Goal: Task Accomplishment & Management: Manage account settings

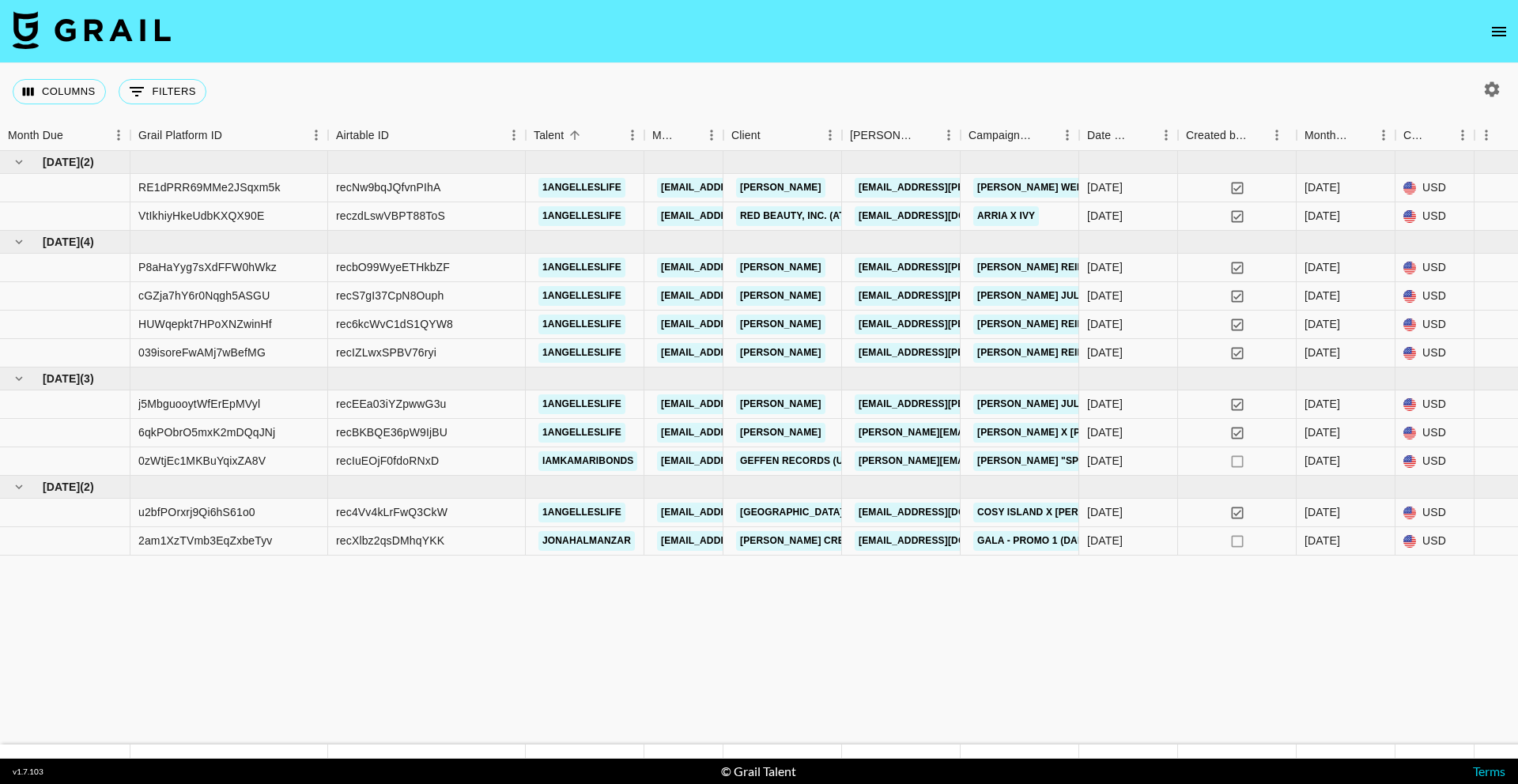
drag, startPoint x: 904, startPoint y: 671, endPoint x: 876, endPoint y: 715, distance: 52.2
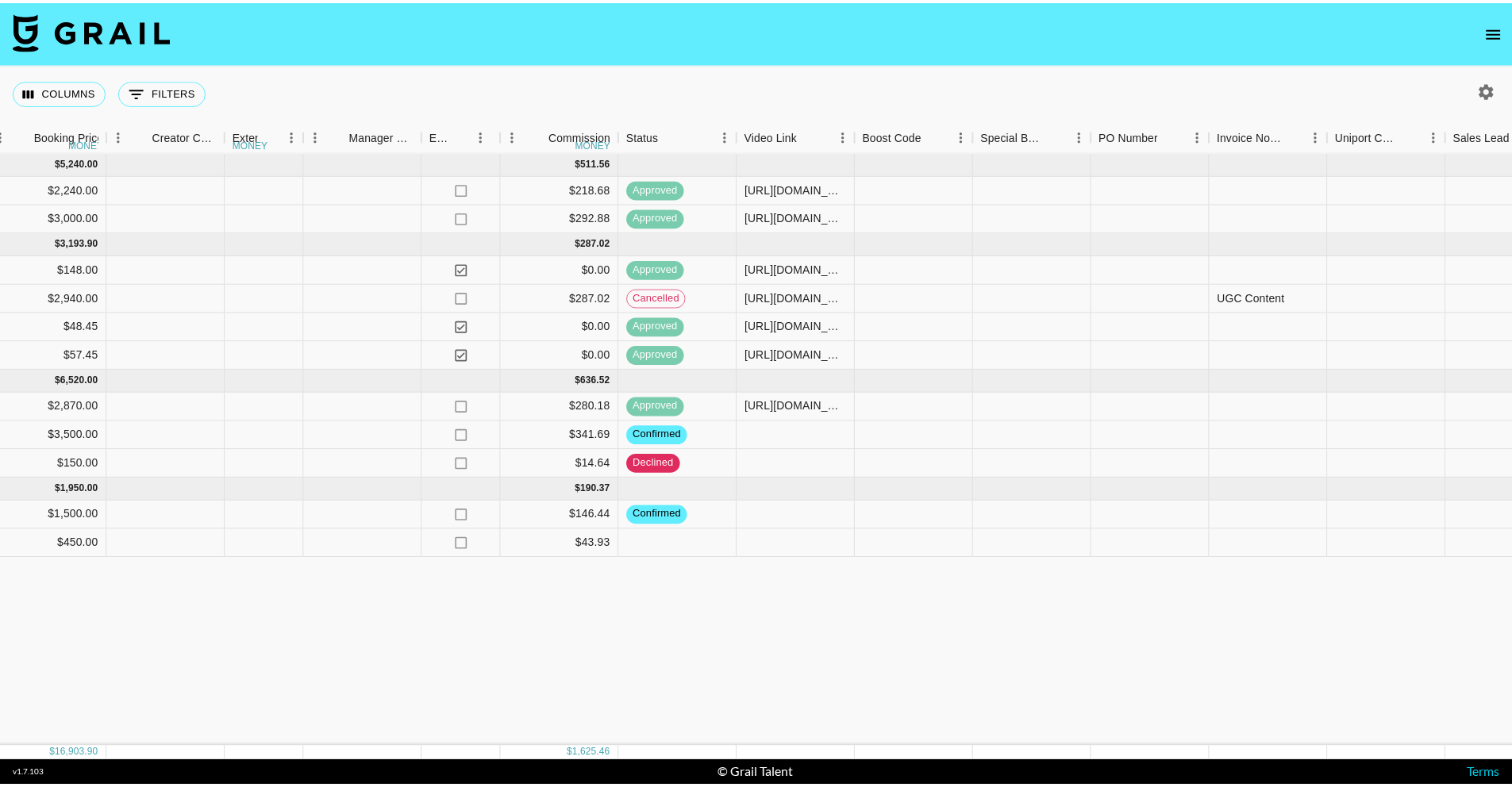
scroll to position [0, 2084]
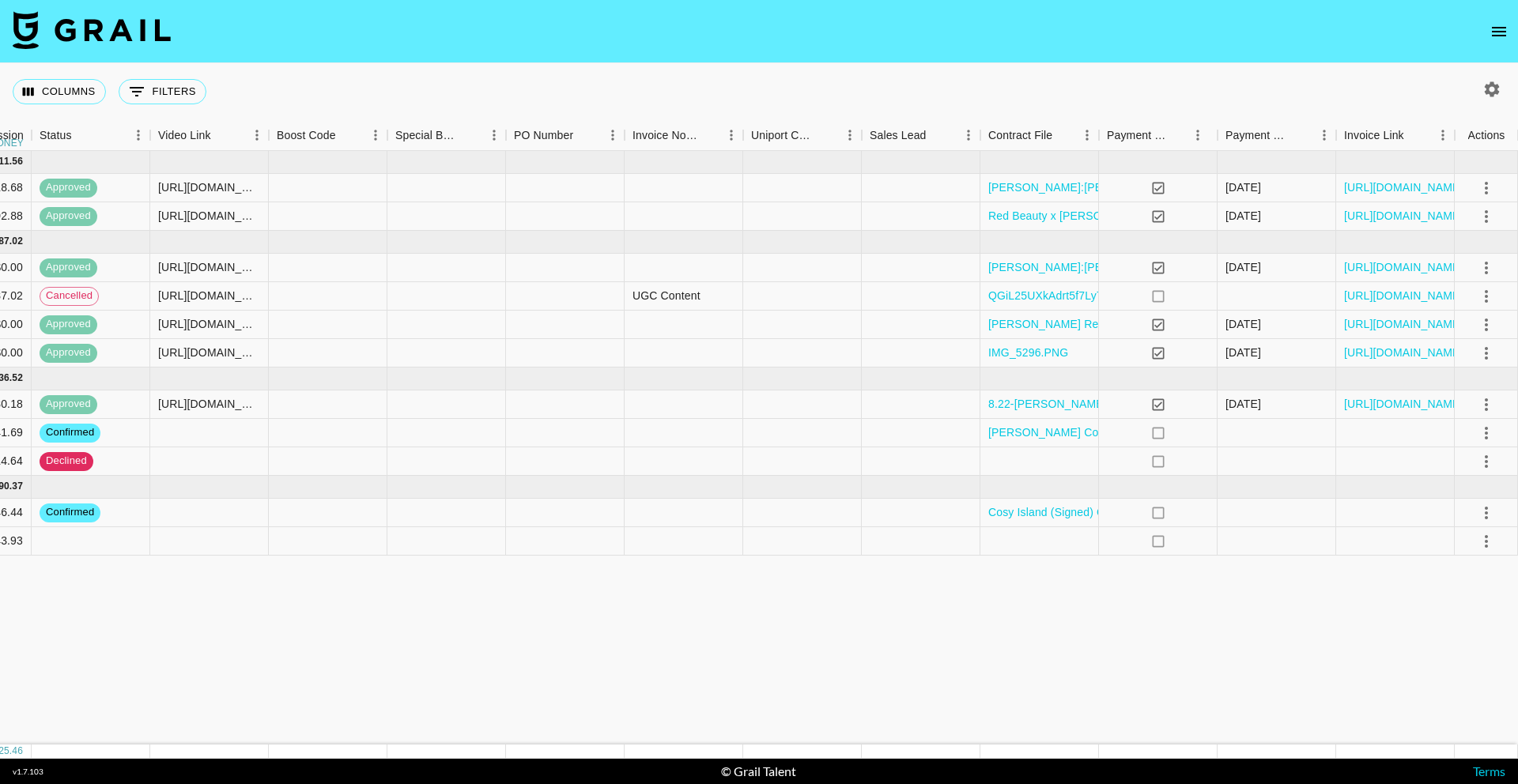
click at [1513, 23] on nav at bounding box center [759, 31] width 1518 height 63
click at [1499, 29] on icon "open drawer" at bounding box center [1499, 32] width 19 height 19
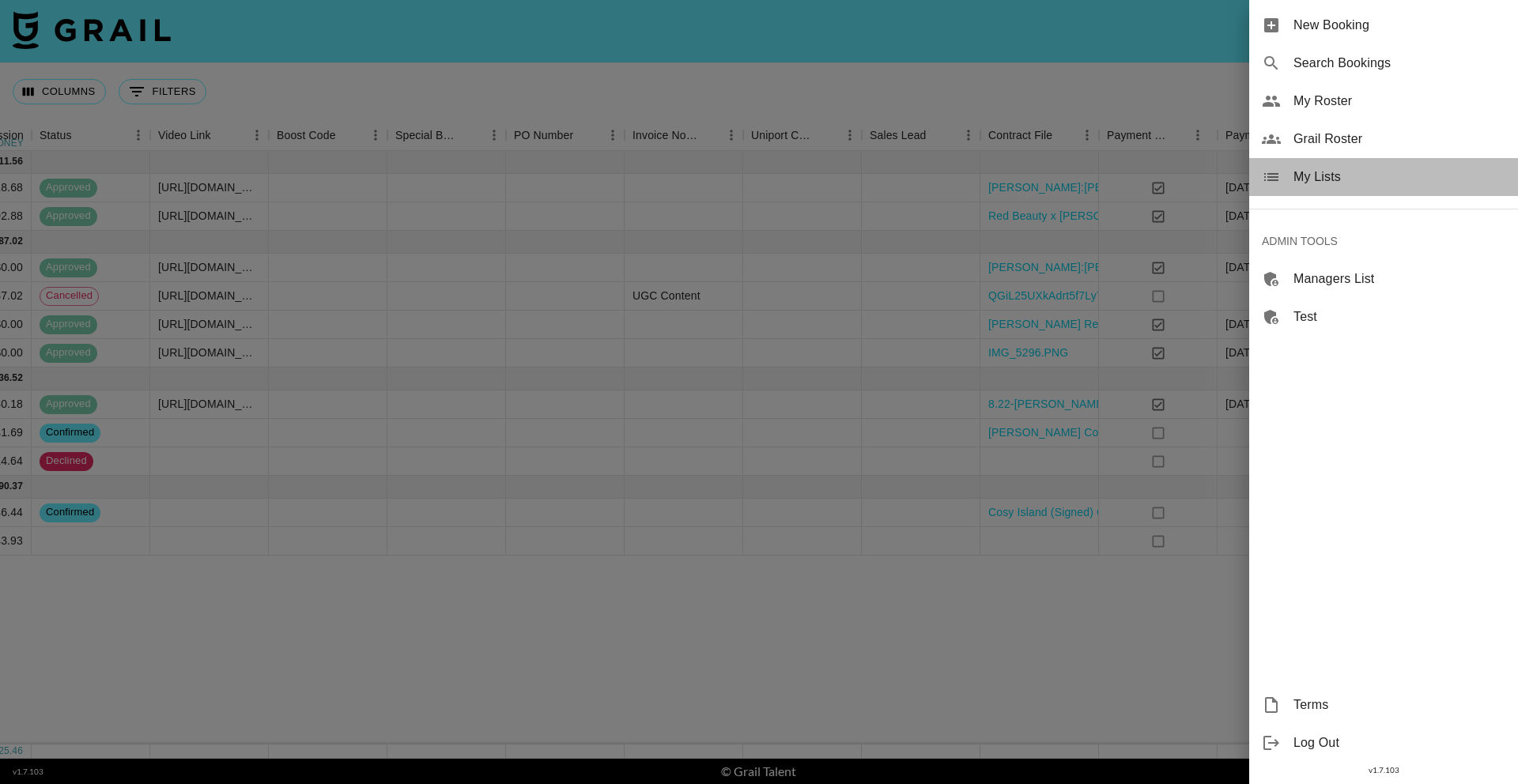
click at [1319, 178] on span "My Lists" at bounding box center [1399, 177] width 212 height 19
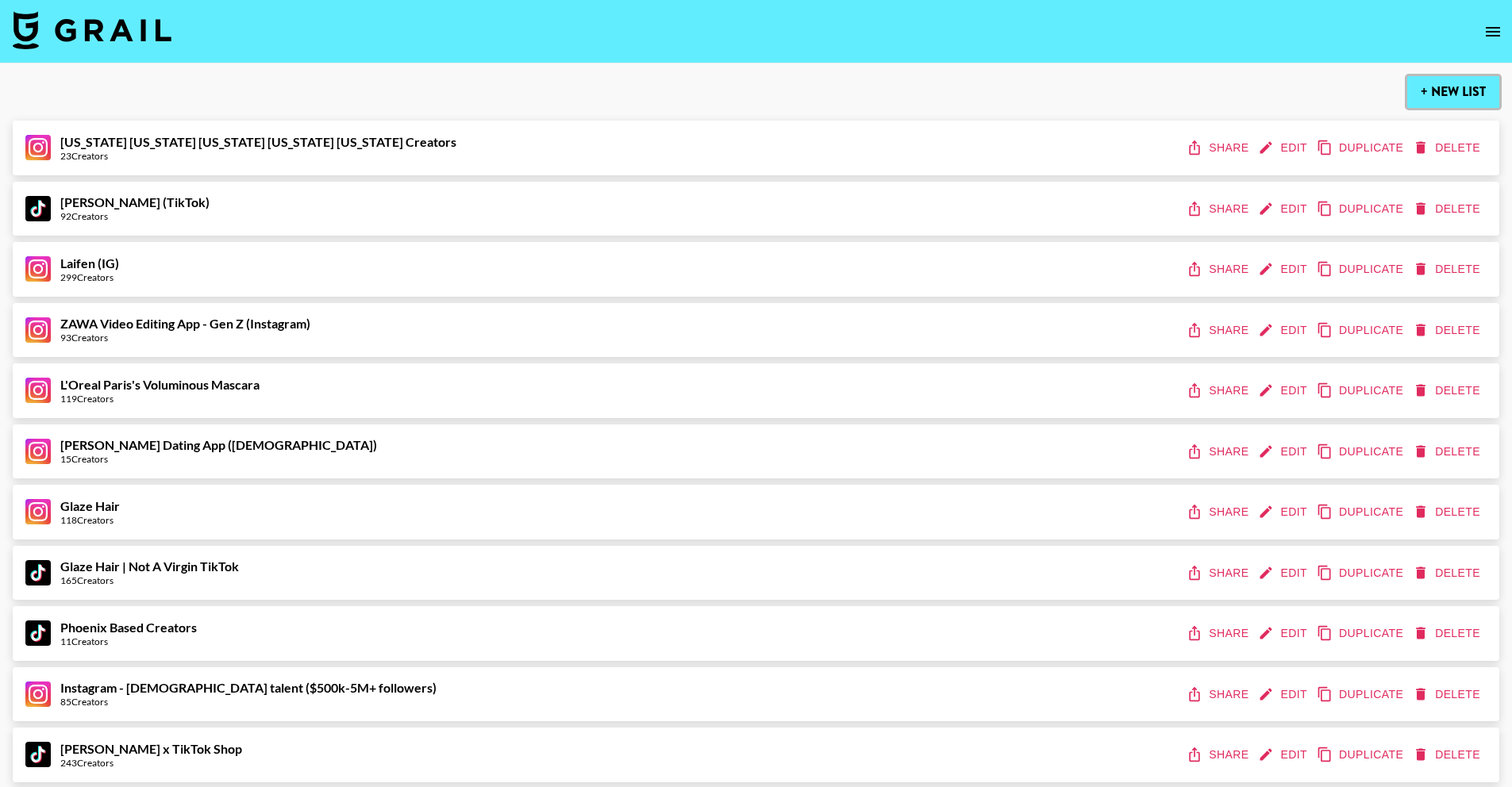
click at [1435, 92] on button "+ New List" at bounding box center [1454, 92] width 92 height 31
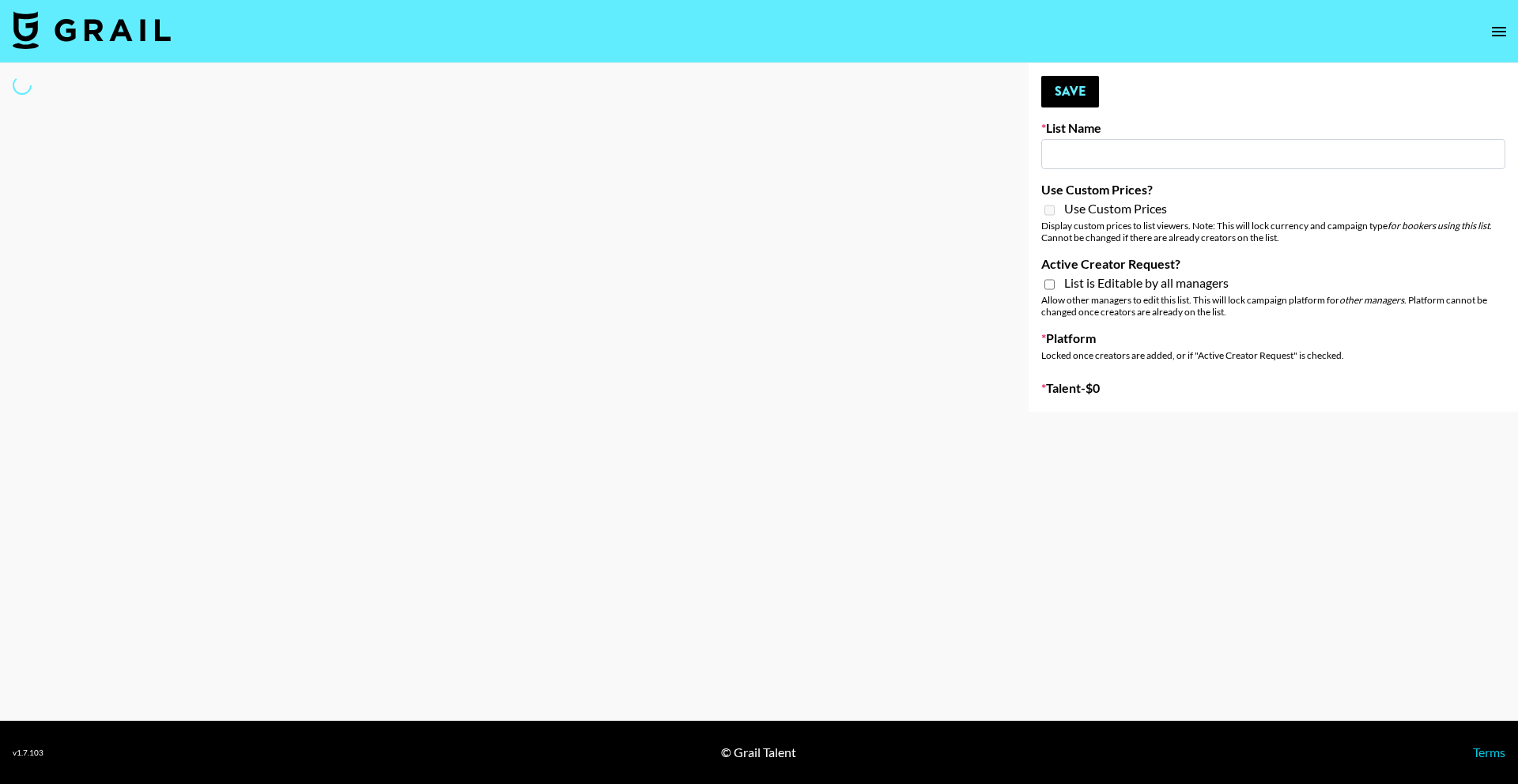
click at [1188, 156] on input at bounding box center [1274, 154] width 464 height 30
type input "A"
select select "Song"
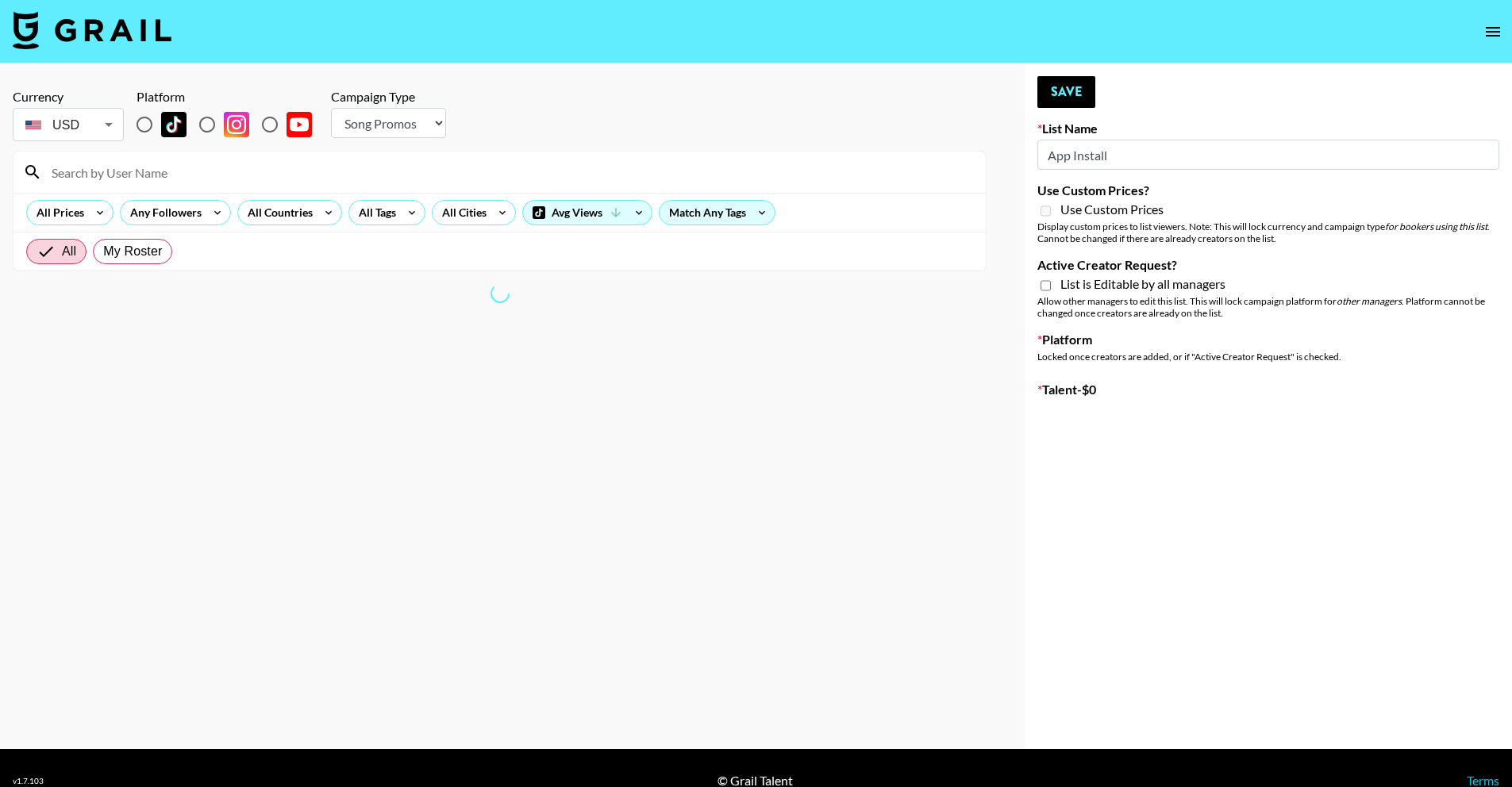
type input "App Install"
click at [1158, 210] on span "Use Custom Prices" at bounding box center [1112, 210] width 104 height 16
click at [1145, 293] on div "List is Editable by all managers" at bounding box center [1268, 286] width 462 height 19
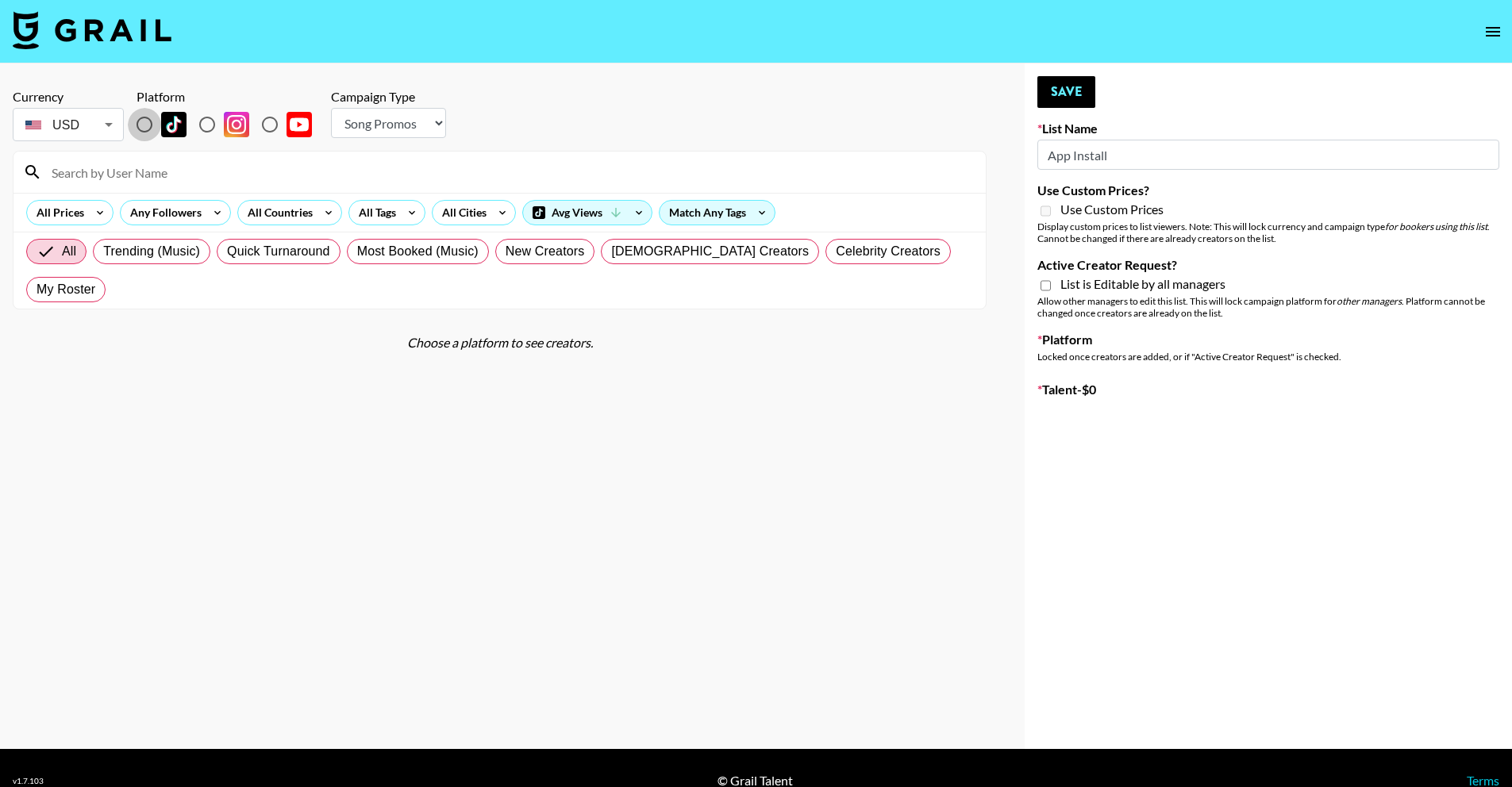
click at [147, 123] on input "radio" at bounding box center [144, 124] width 33 height 33
radio input "true"
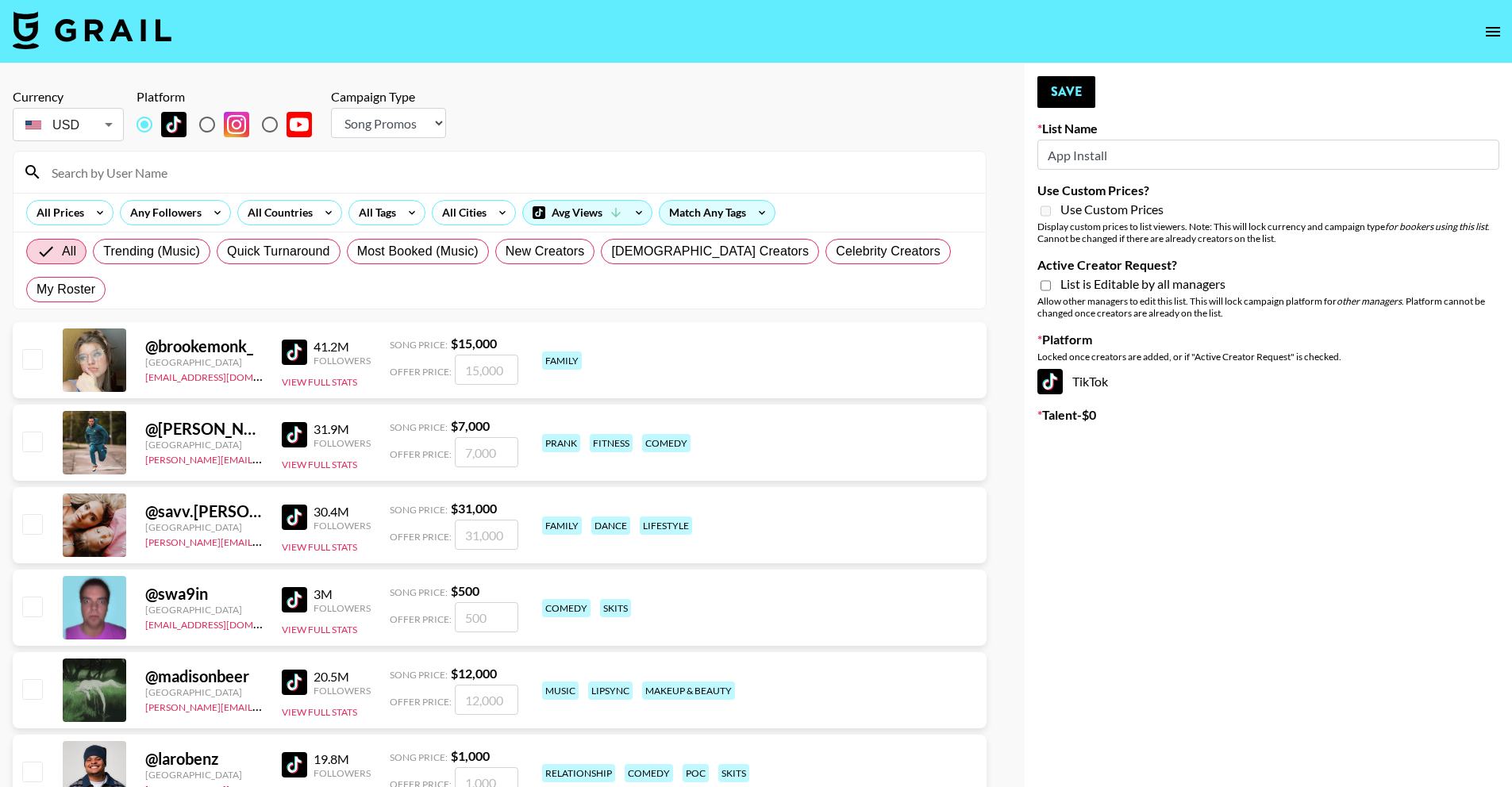
click at [416, 117] on select "Choose Type... Song Promos Brand Promos" at bounding box center [388, 123] width 115 height 30
select select "Brand"
click at [331, 108] on select "Choose Type... Song Promos Brand Promos" at bounding box center [388, 123] width 115 height 30
click at [1131, 218] on div "Use Custom Prices" at bounding box center [1268, 211] width 462 height 19
click at [1131, 212] on span "Use Custom Prices" at bounding box center [1112, 210] width 104 height 16
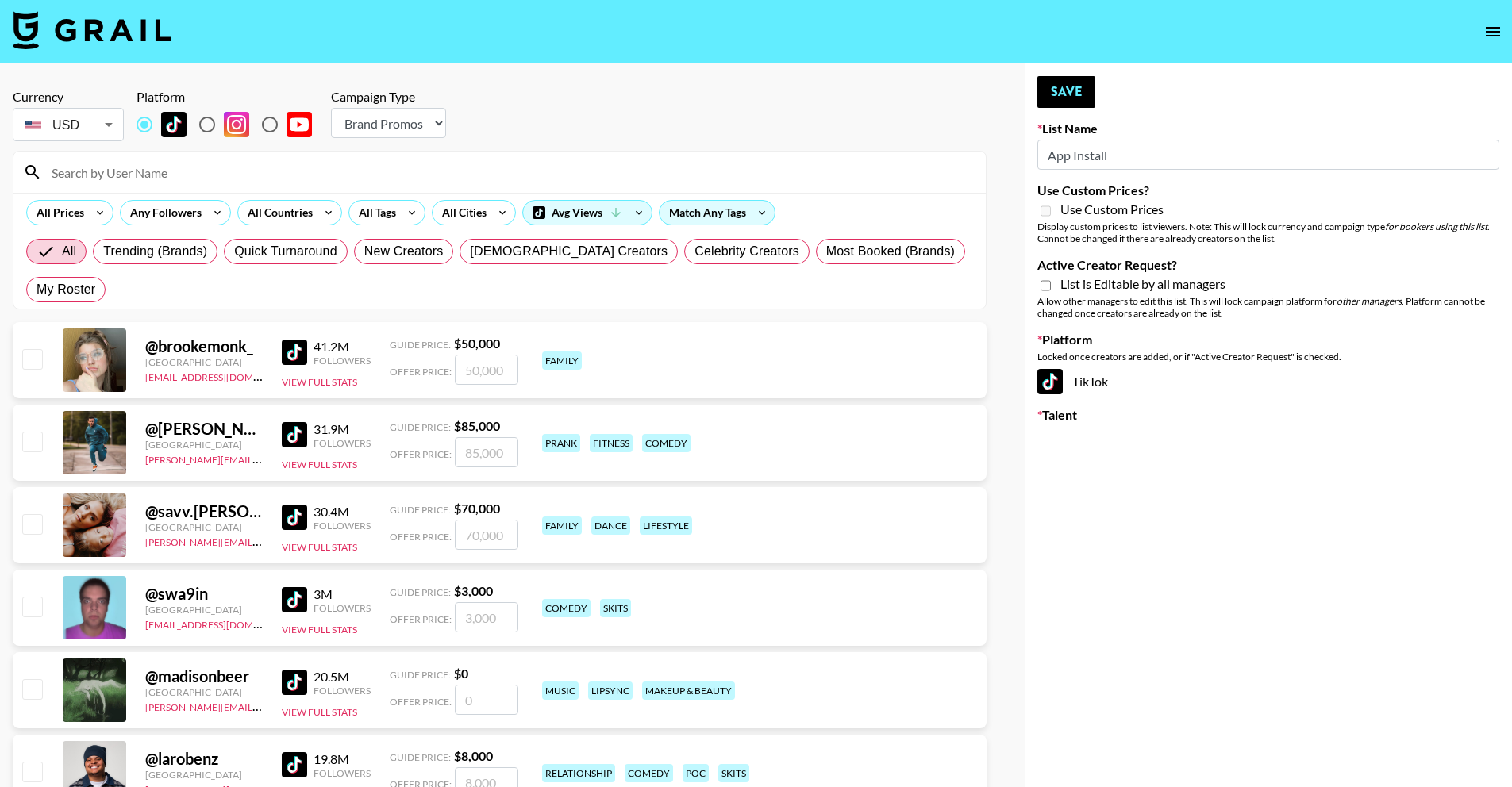
click at [1118, 285] on span "List is Editable by all managers" at bounding box center [1143, 284] width 165 height 16
click at [1051, 285] on input "Active Creator Request?" at bounding box center [1046, 285] width 10 height 14
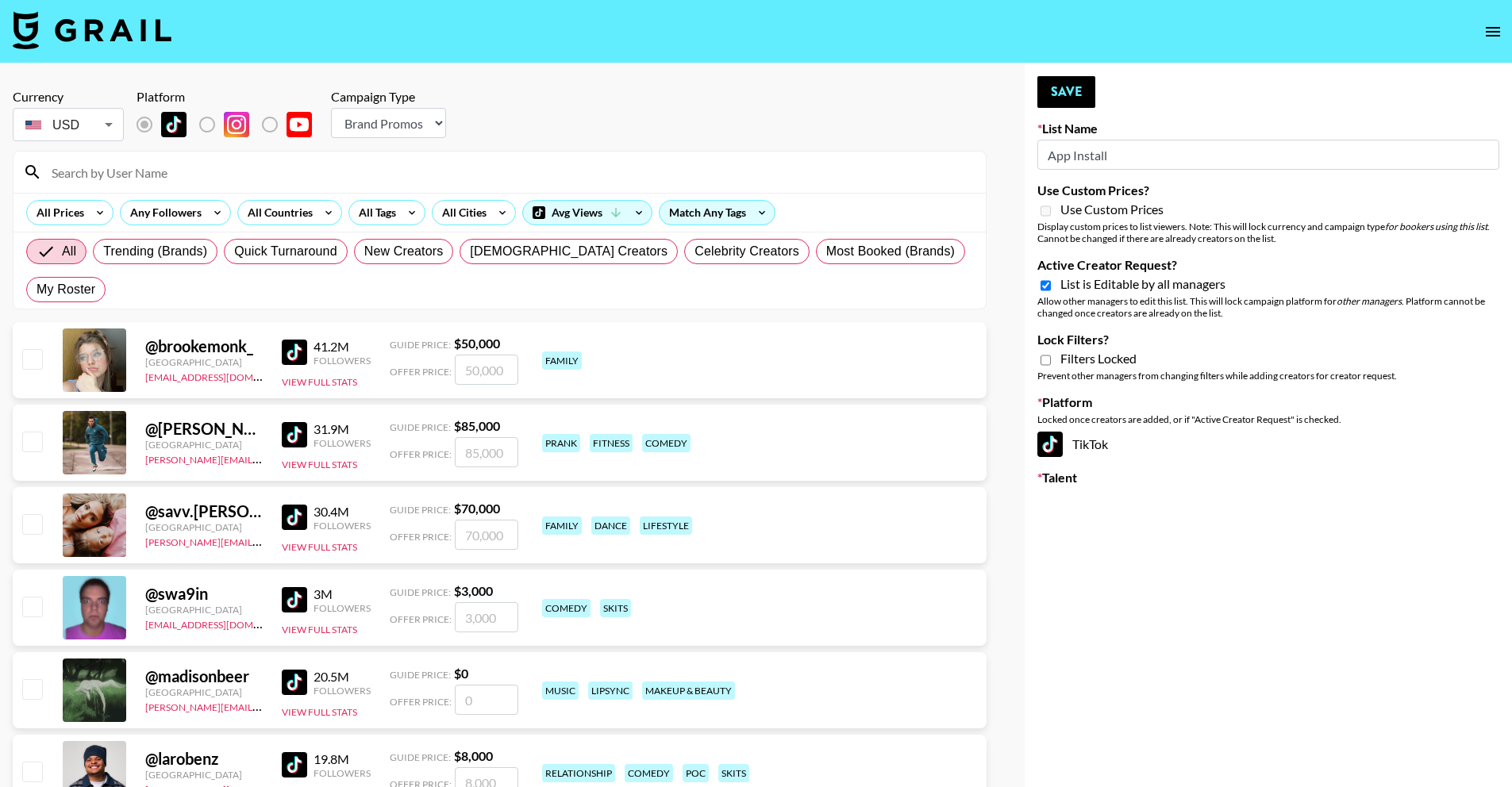
click at [1101, 215] on span "Use Custom Prices" at bounding box center [1112, 210] width 104 height 16
click at [1056, 289] on div "List is Editable by all managers" at bounding box center [1268, 286] width 462 height 19
click at [1047, 286] on input "Active Creator Request?" at bounding box center [1046, 285] width 10 height 14
checkbox input "false"
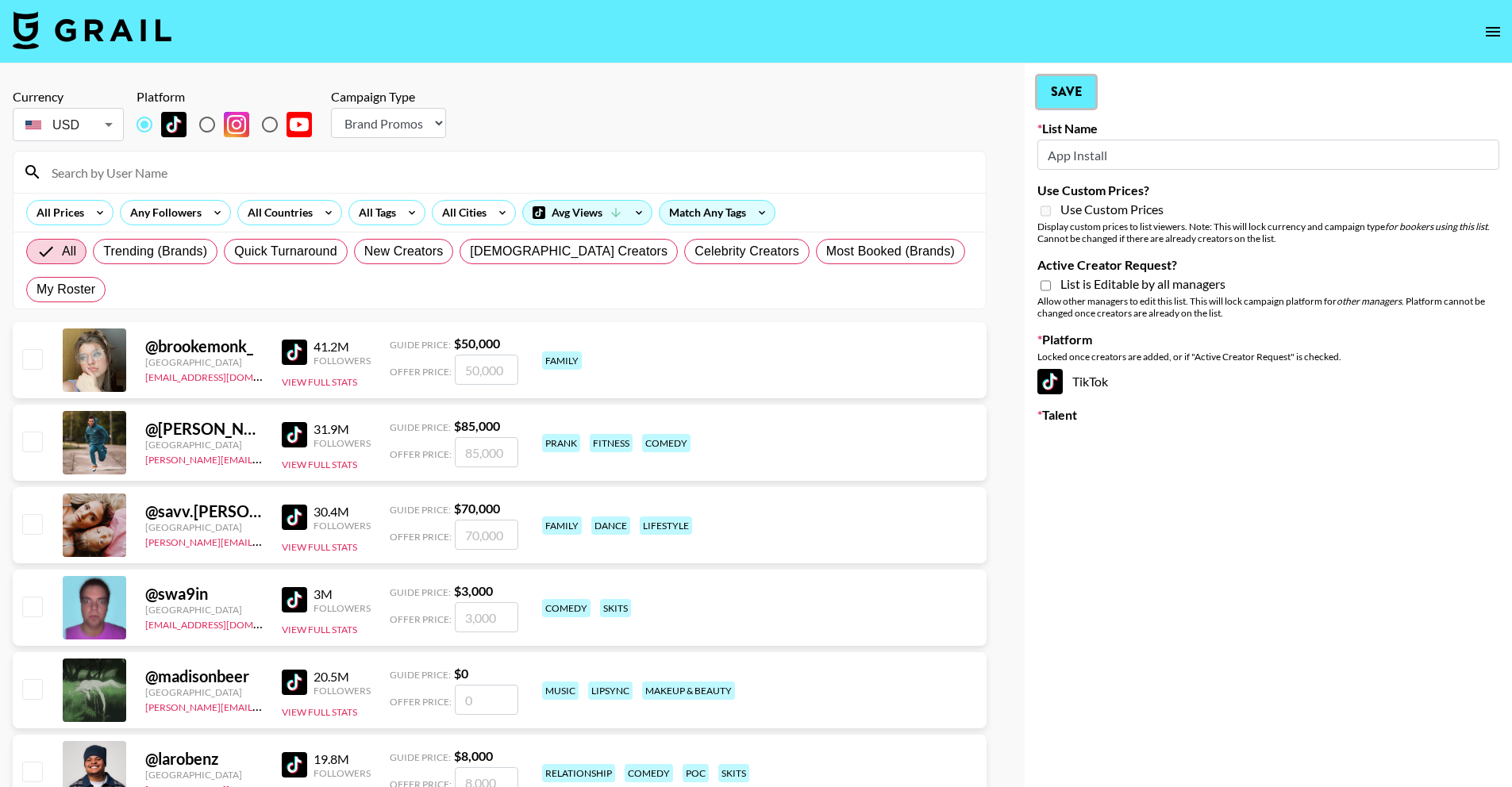
click at [1059, 92] on button "Save" at bounding box center [1067, 92] width 58 height 31
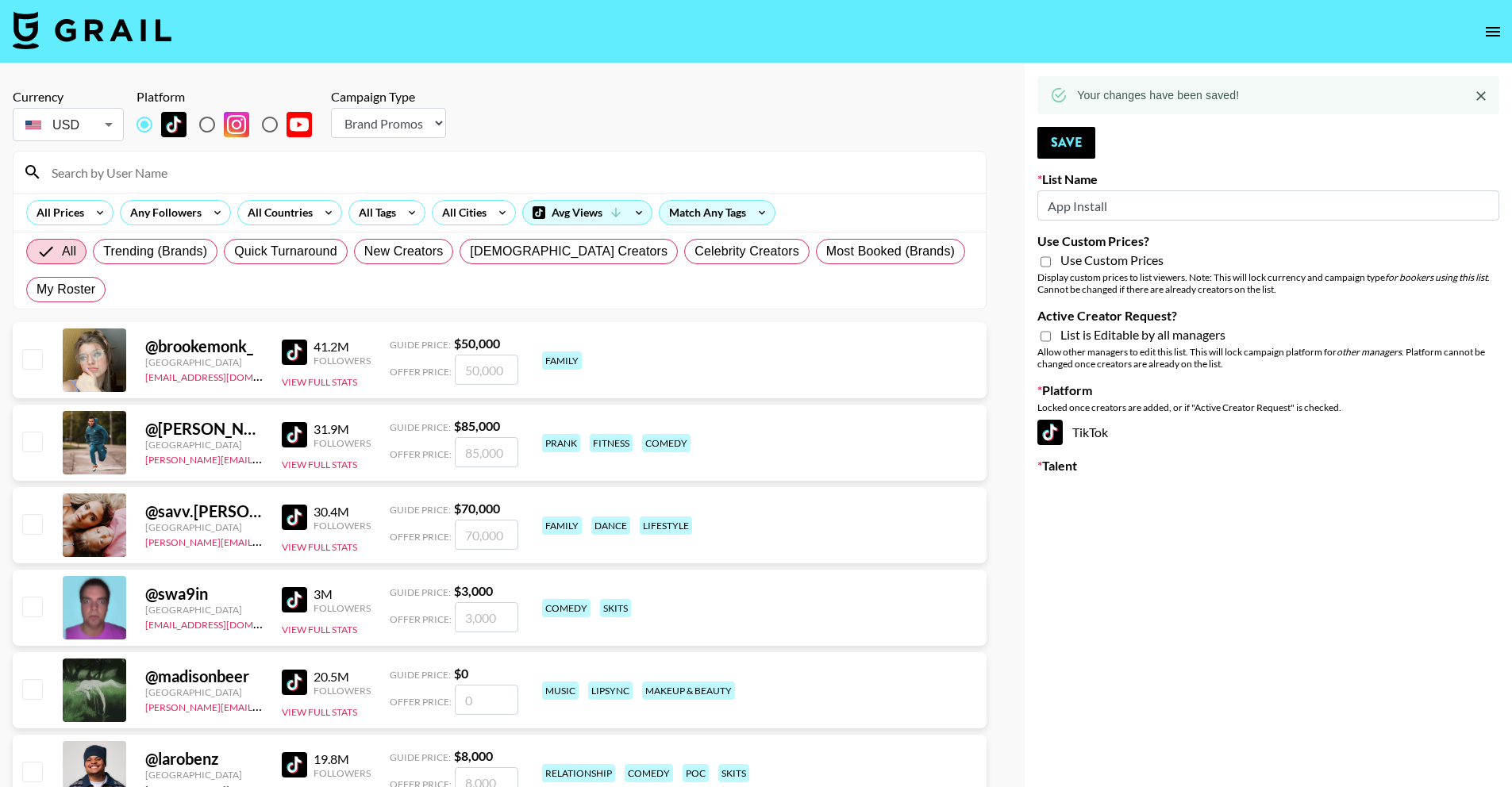
click at [1047, 328] on div "List is Editable by all managers" at bounding box center [1268, 337] width 462 height 19
click at [1047, 259] on input "Use Custom Prices?" at bounding box center [1046, 262] width 10 height 14
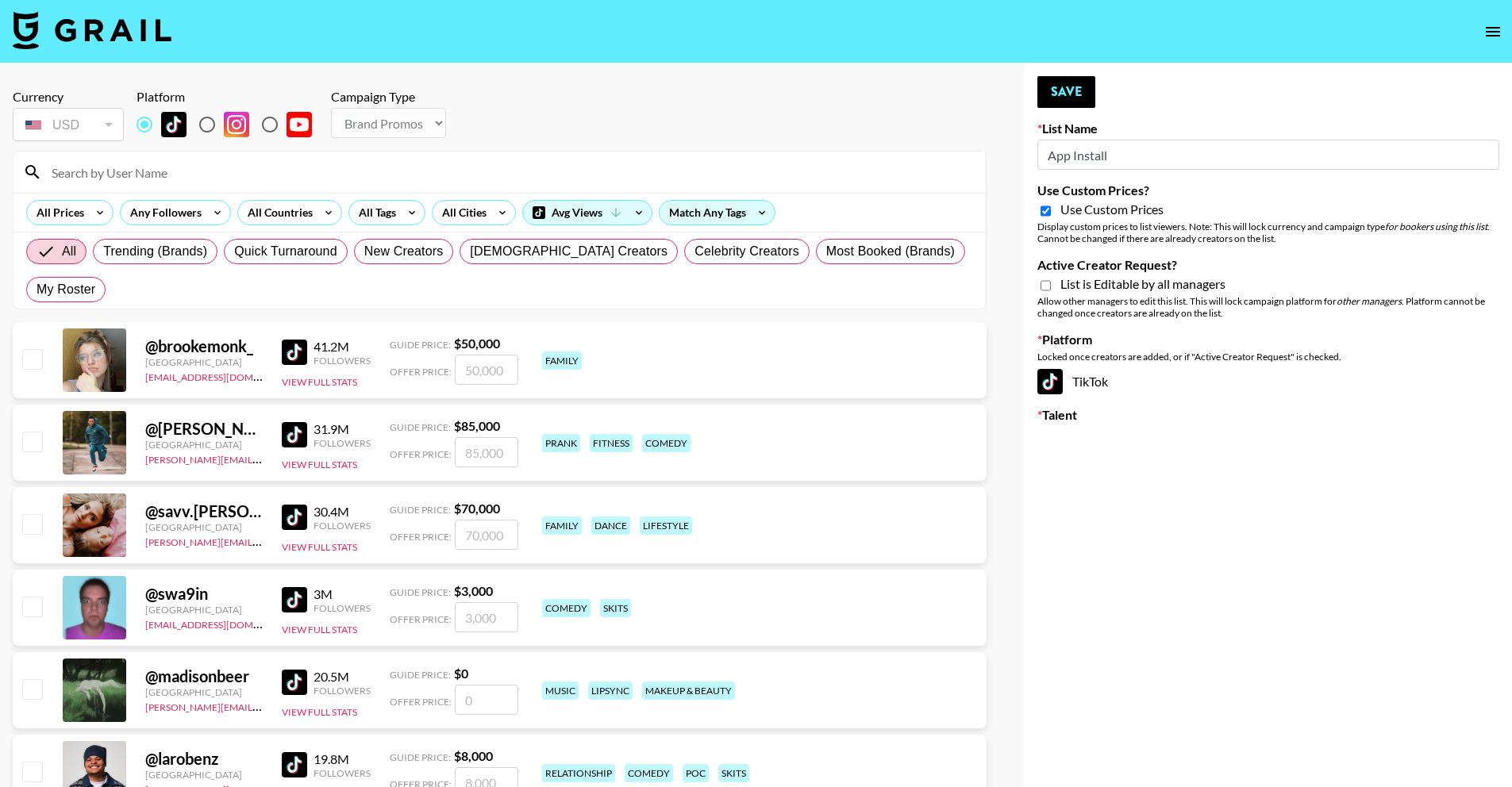
checkbox input "false"
click at [1051, 285] on div "List is Editable by all managers" at bounding box center [1268, 286] width 462 height 19
click at [1047, 286] on input "Active Creator Request?" at bounding box center [1046, 285] width 10 height 14
checkbox input "true"
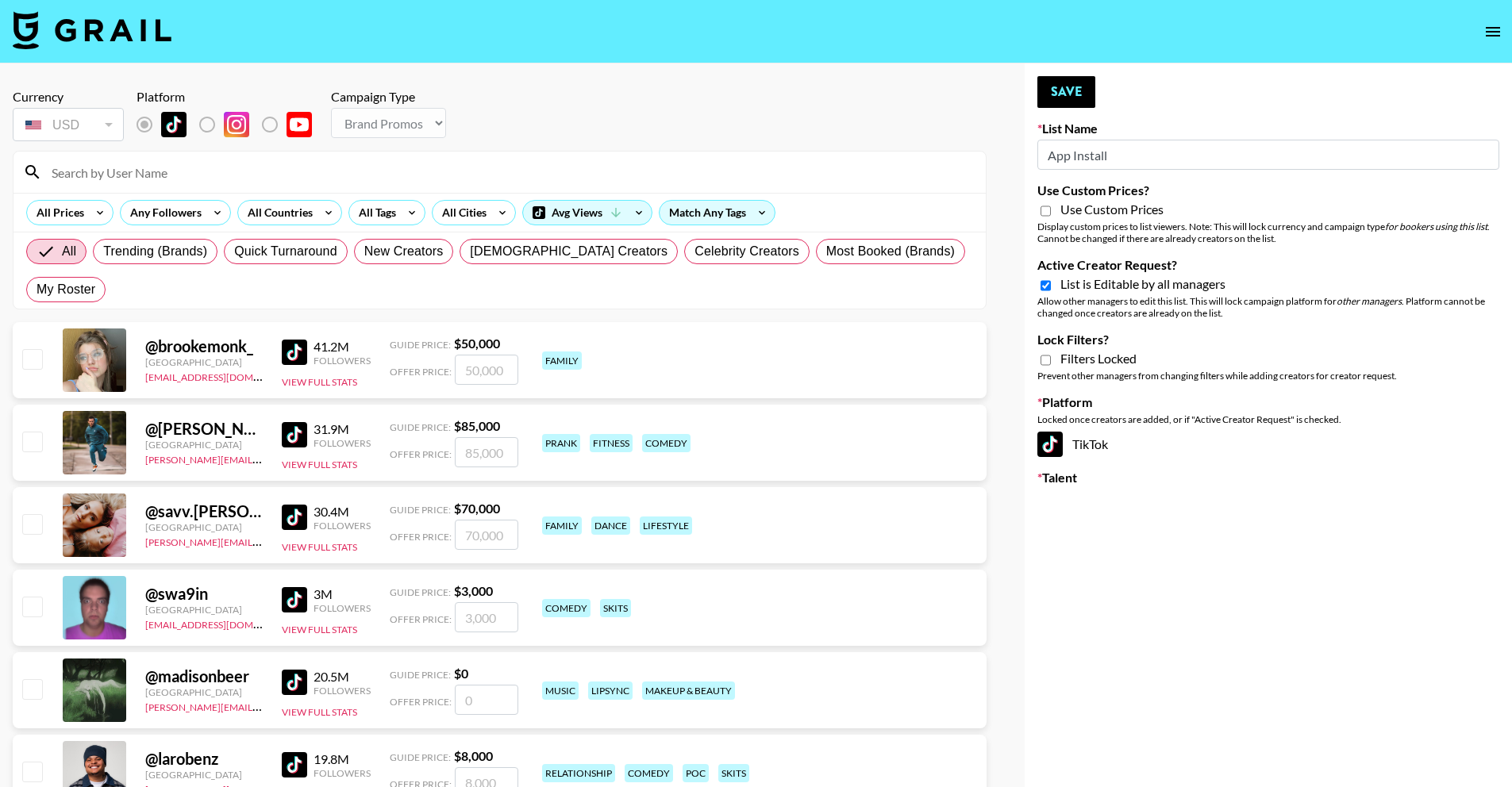
click at [1042, 208] on input "Use Custom Prices?" at bounding box center [1046, 211] width 10 height 14
checkbox input "true"
click at [1080, 83] on button "Save" at bounding box center [1067, 92] width 58 height 31
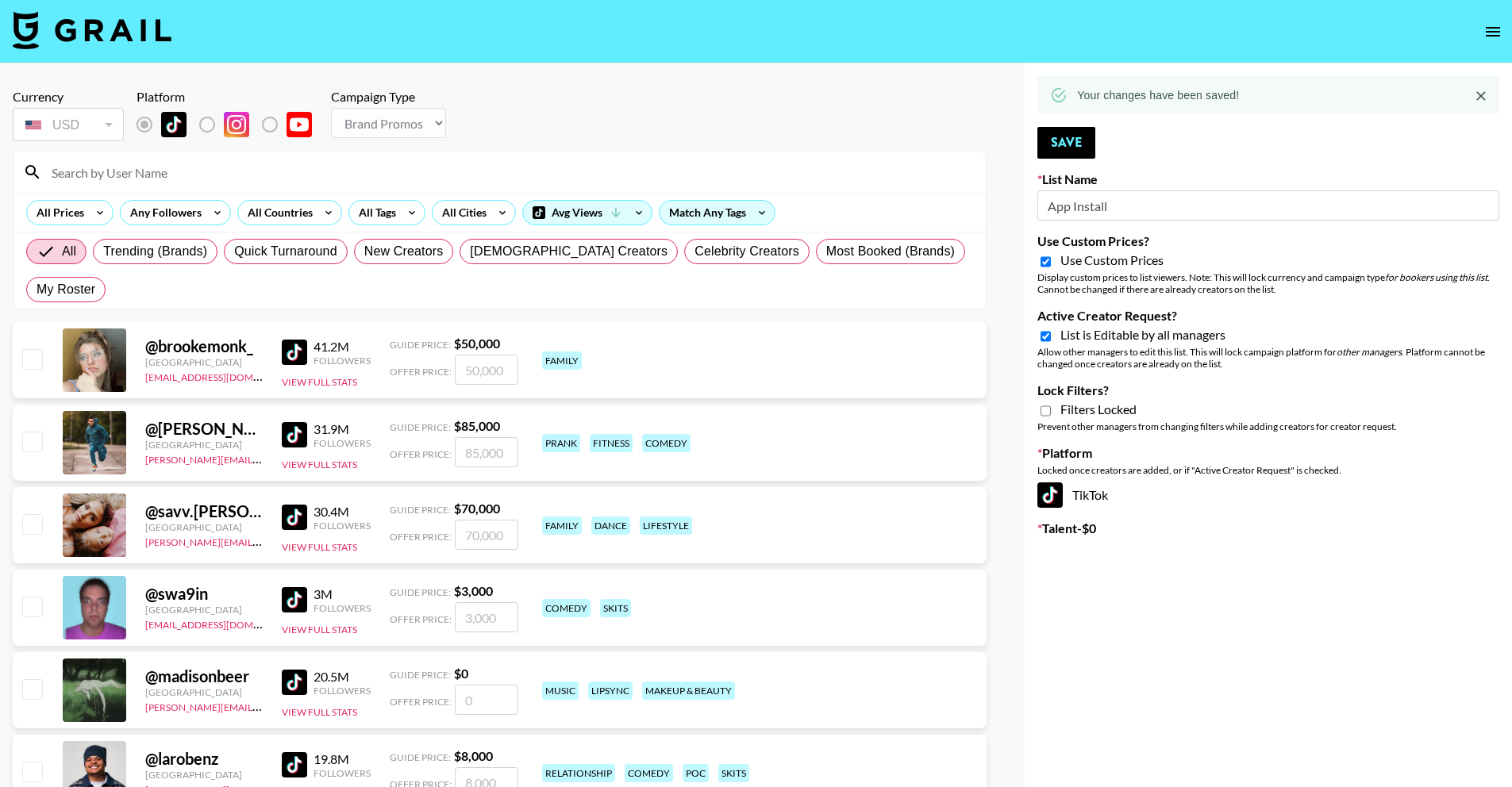
drag, startPoint x: 1114, startPoint y: 198, endPoint x: 971, endPoint y: 212, distance: 143.7
paste input "techno creators"
click at [1056, 200] on input "techno creators" at bounding box center [1268, 205] width 462 height 30
click at [1093, 204] on input "Techno creators" at bounding box center [1268, 205] width 462 height 30
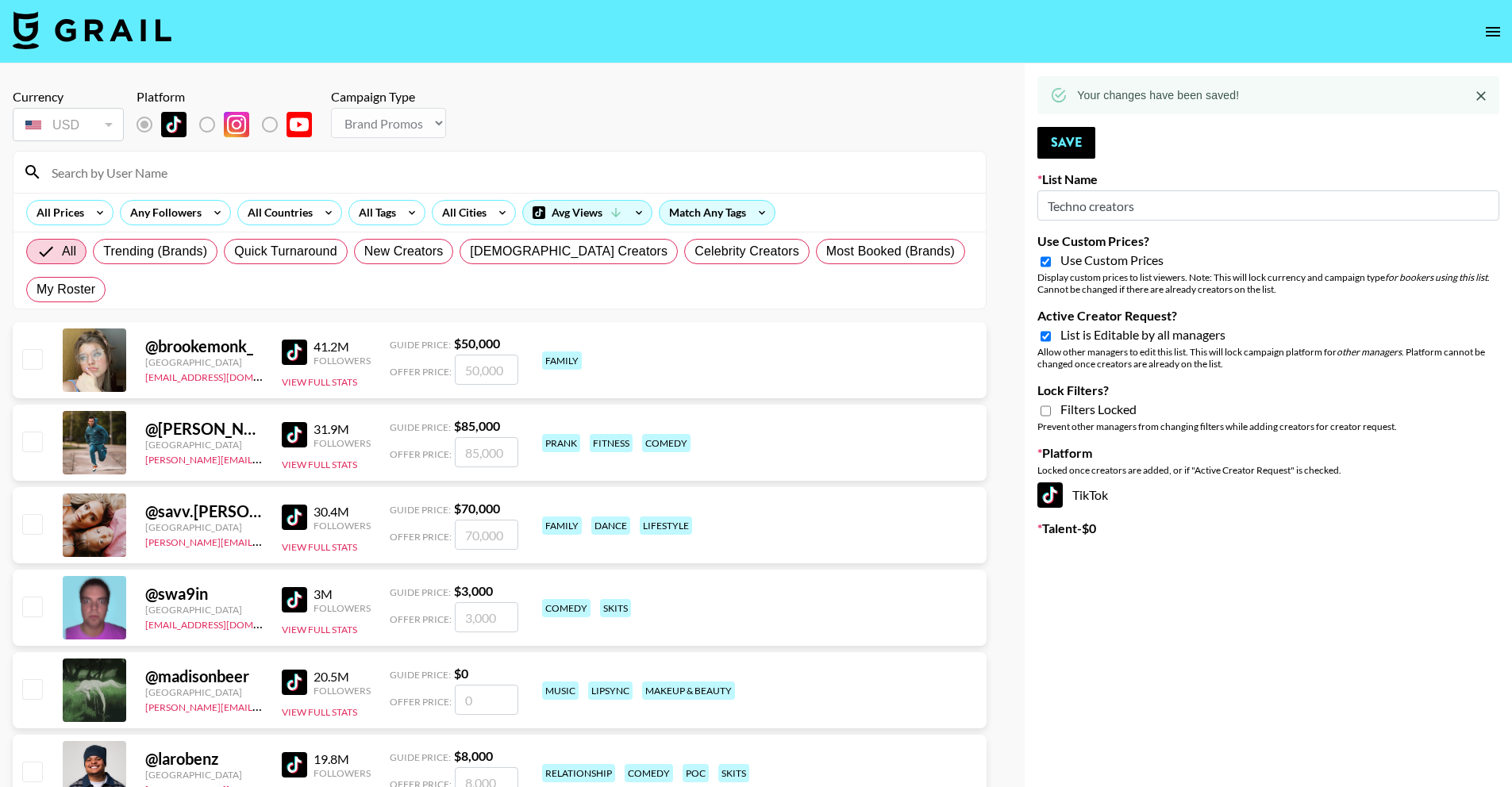
type input "Techno creators"
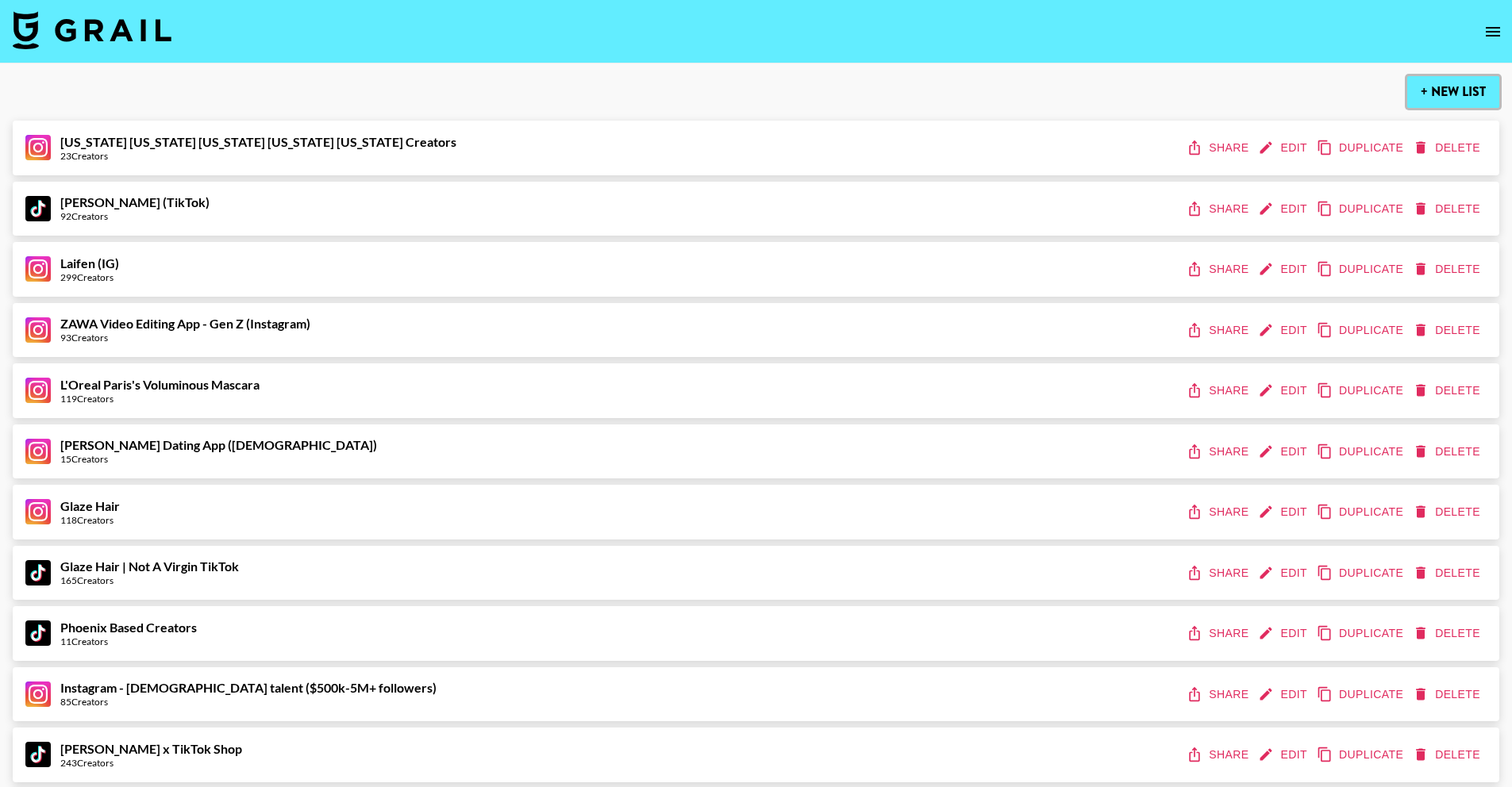
click at [1437, 92] on button "+ New List" at bounding box center [1454, 92] width 92 height 31
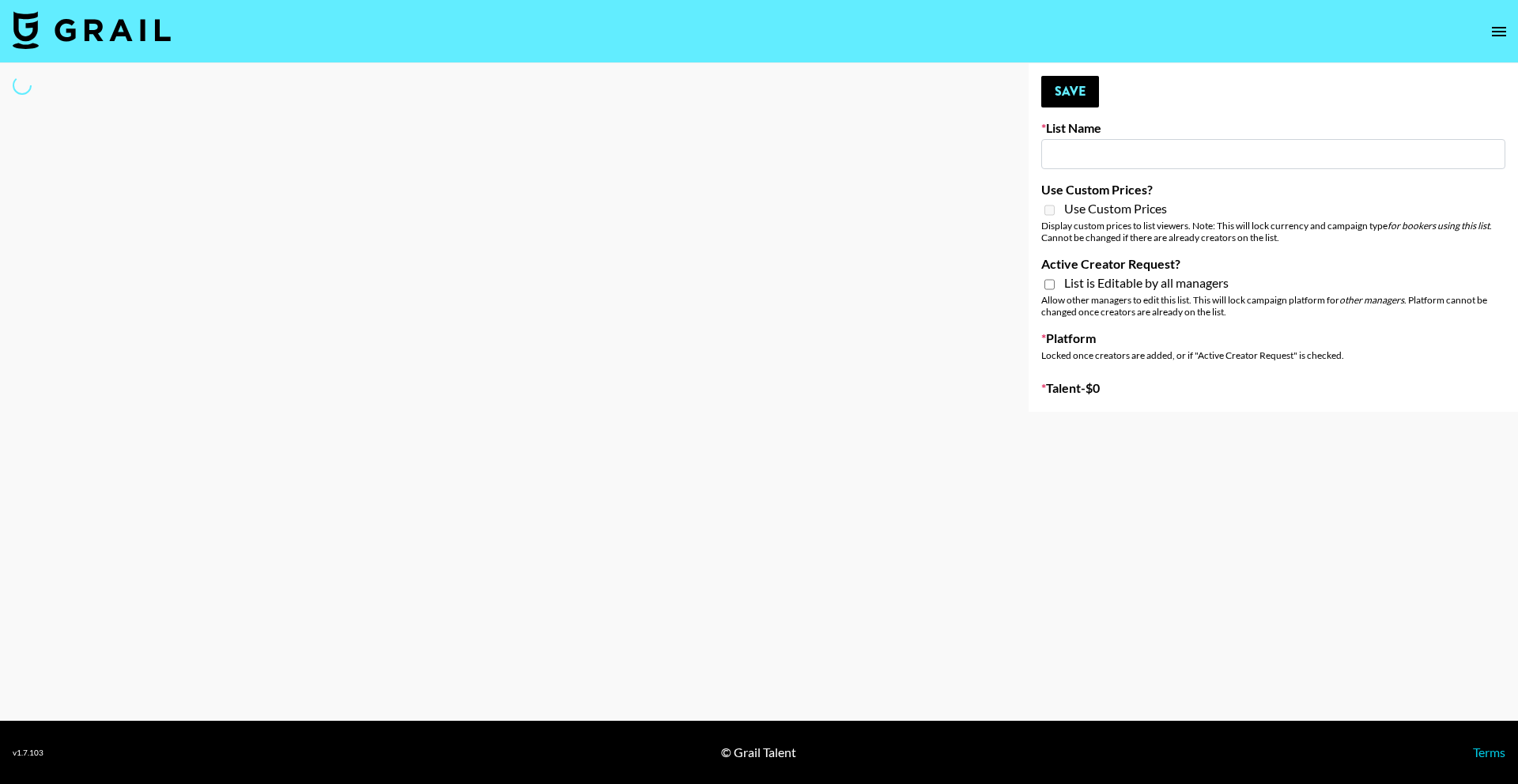
type input "New List"
select select "Song"
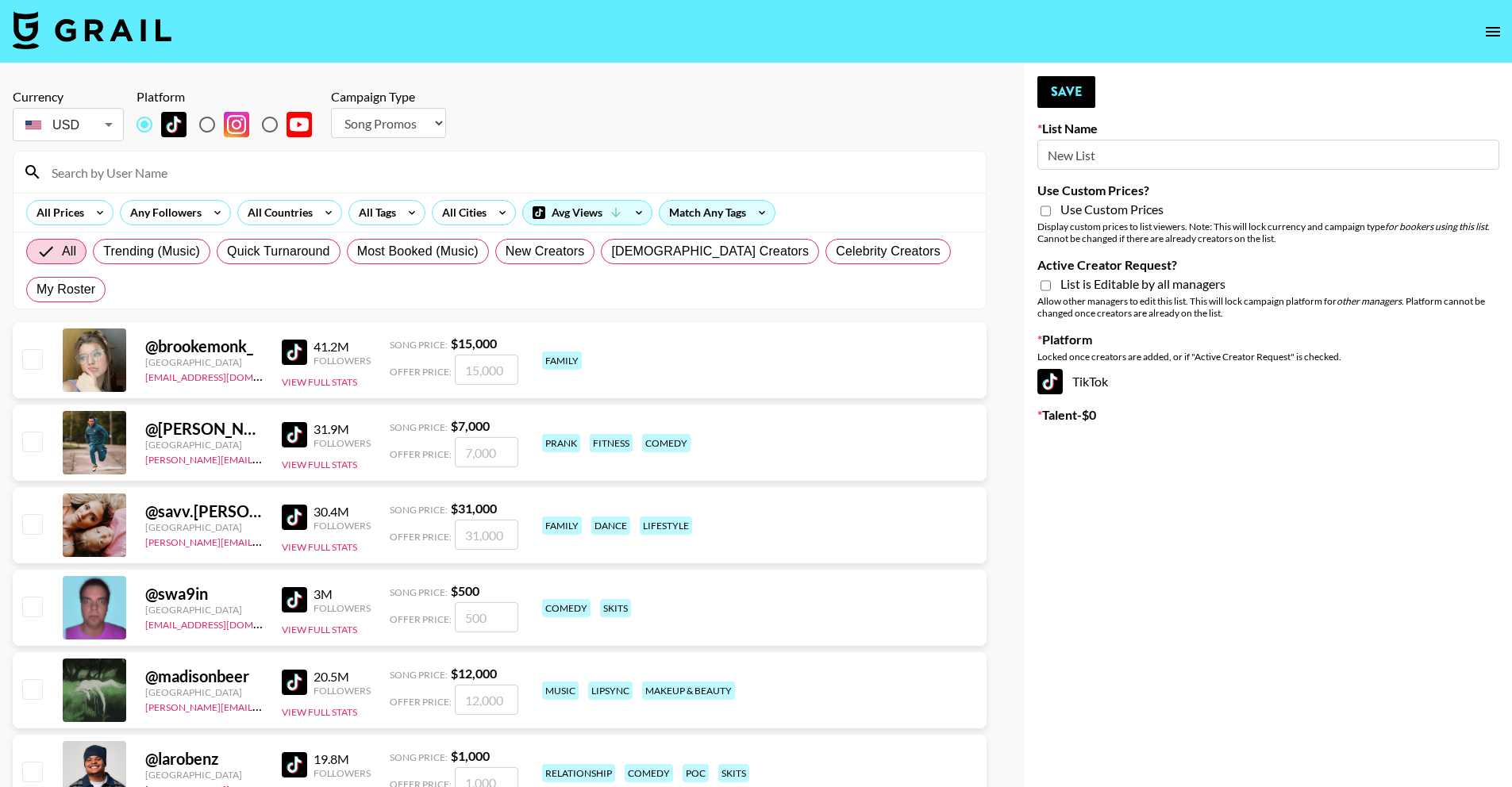
click at [1091, 152] on input "New List" at bounding box center [1268, 155] width 462 height 30
drag, startPoint x: 1132, startPoint y: 157, endPoint x: 1006, endPoint y: 163, distance: 126.1
drag, startPoint x: 1127, startPoint y: 157, endPoint x: 1008, endPoint y: 152, distance: 119.1
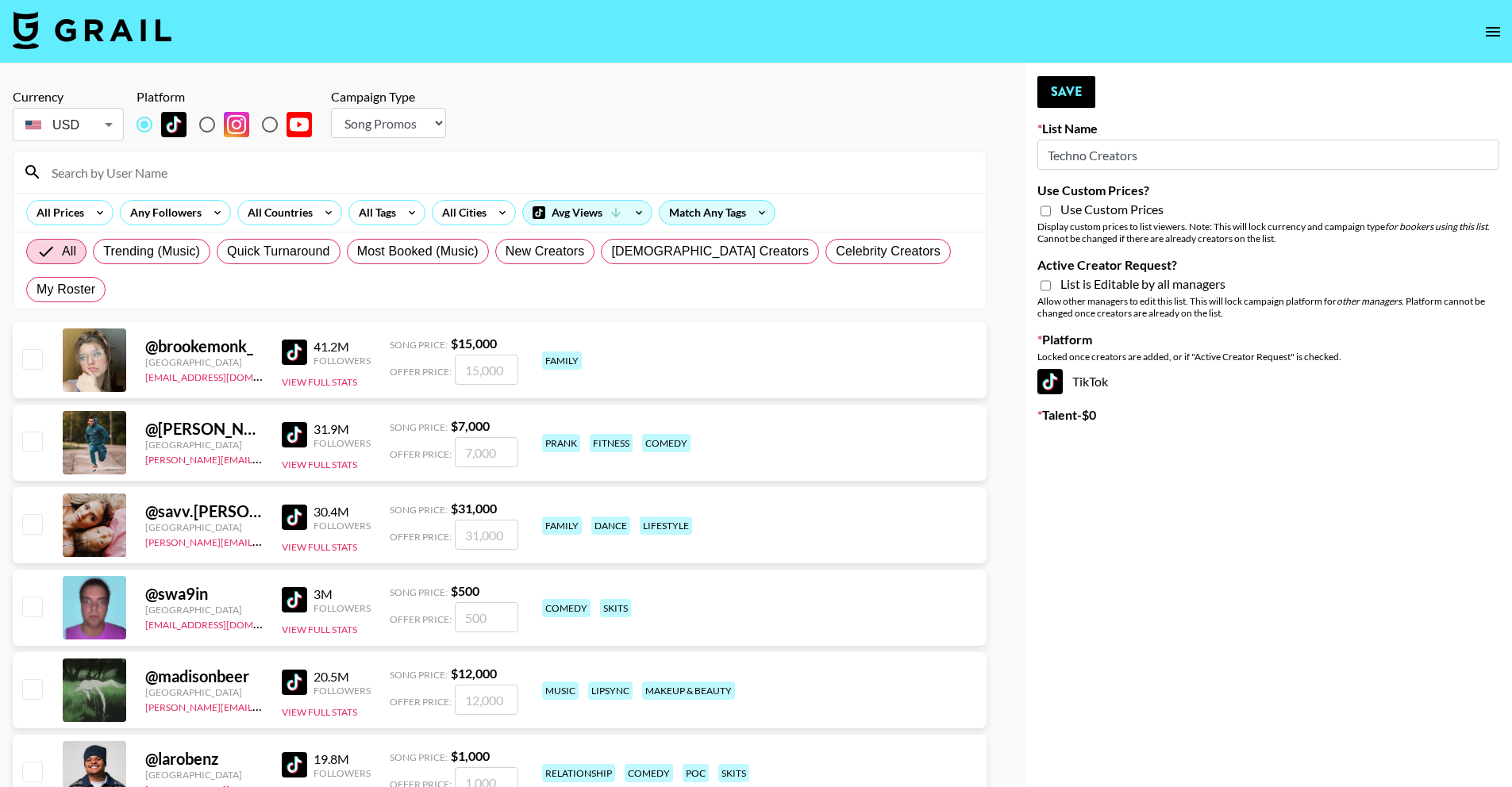
type input "Techno Creators"
click at [349, 111] on select "Choose Type... Song Promos Brand Promos" at bounding box center [388, 123] width 115 height 30
select select "Brand"
click at [331, 108] on select "Choose Type... Song Promos Brand Promos" at bounding box center [388, 123] width 115 height 30
click at [1164, 213] on span "Use Custom Prices" at bounding box center [1112, 210] width 104 height 16
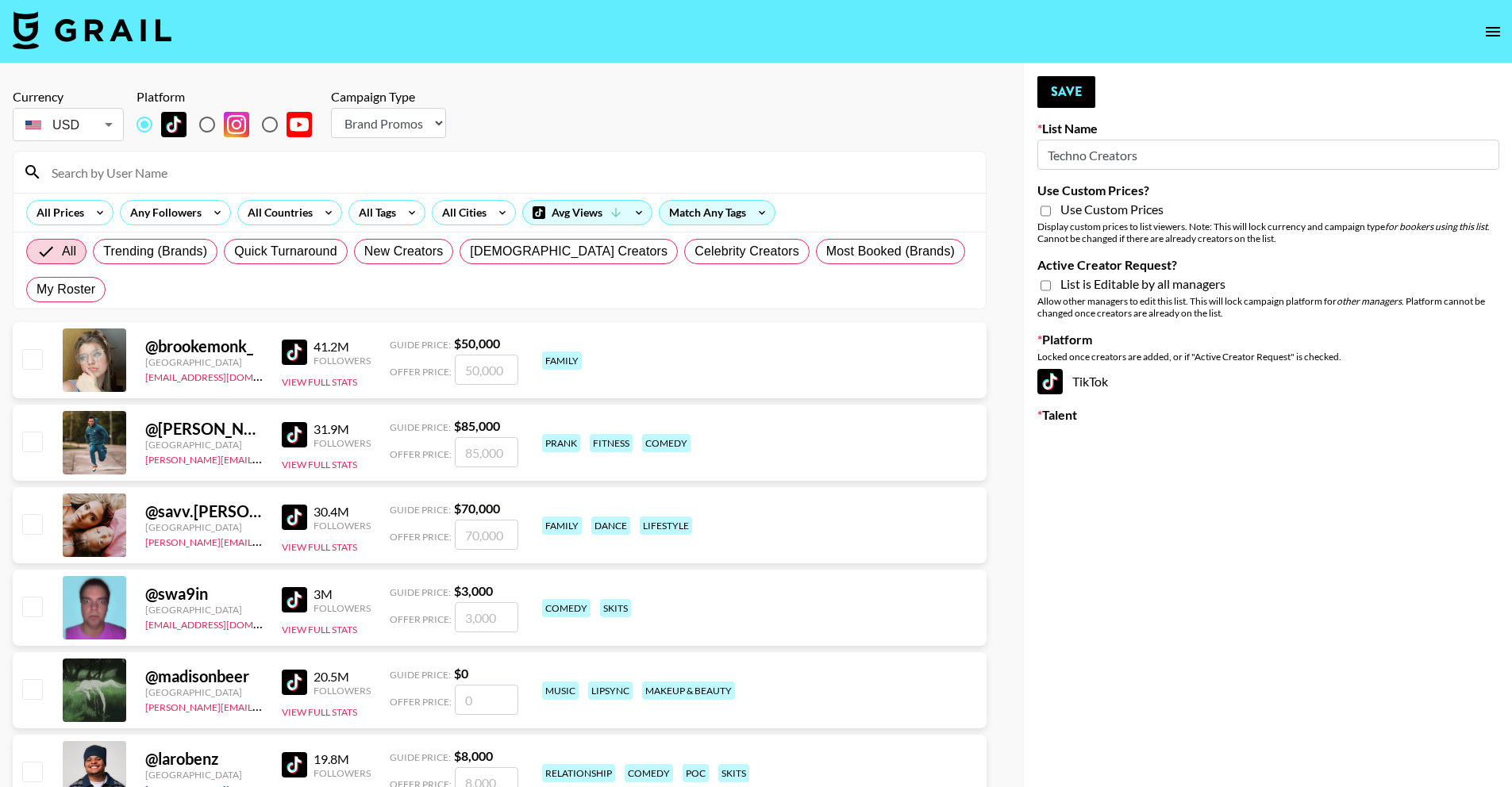
click at [1051, 213] on input "Use Custom Prices?" at bounding box center [1046, 211] width 10 height 14
checkbox input "true"
click at [1156, 285] on span "List is Editable by all managers" at bounding box center [1143, 284] width 165 height 16
click at [1051, 285] on input "Active Creator Request?" at bounding box center [1046, 285] width 10 height 14
checkbox input "true"
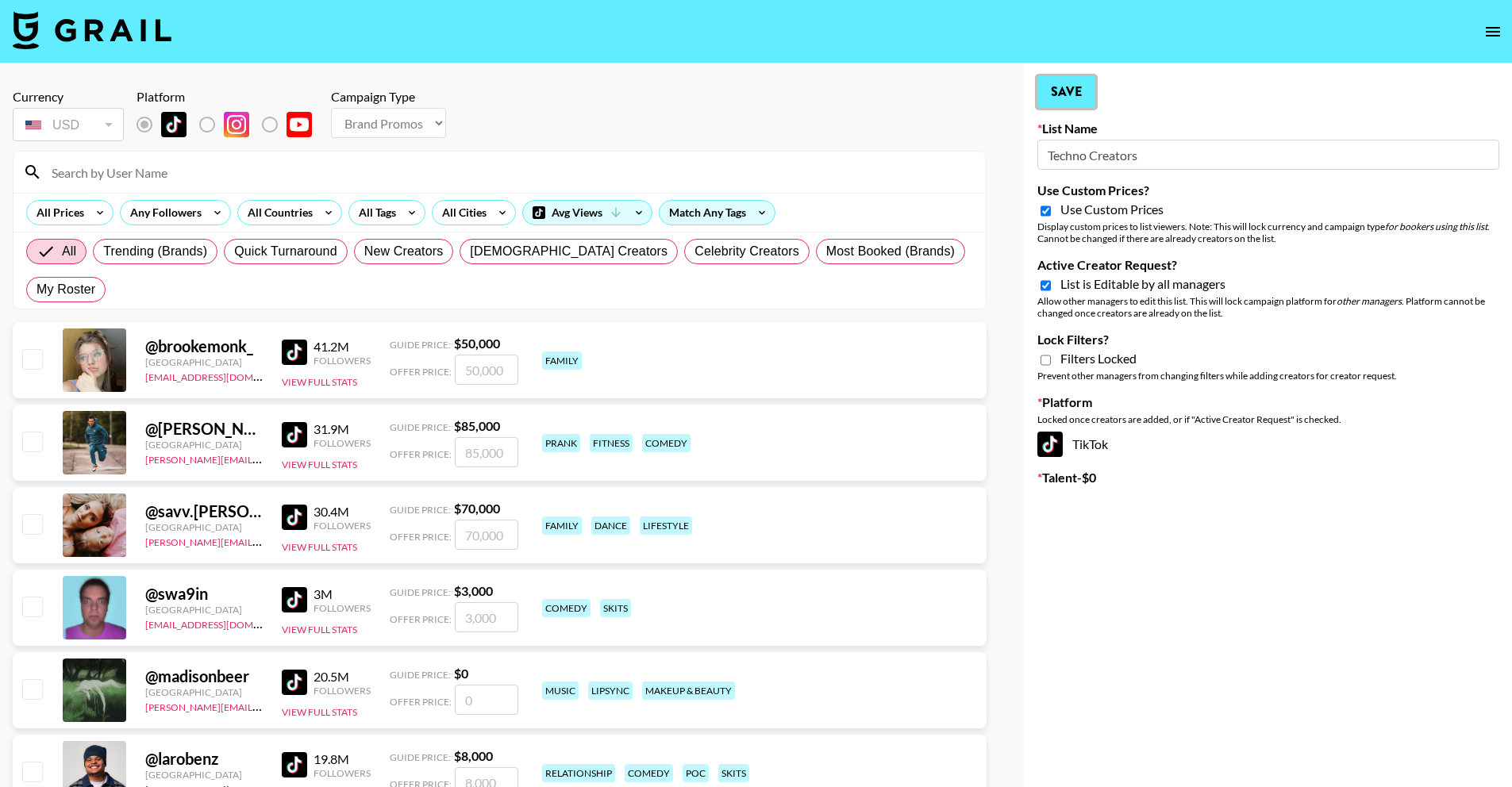
click at [1063, 95] on button "Save" at bounding box center [1067, 92] width 58 height 31
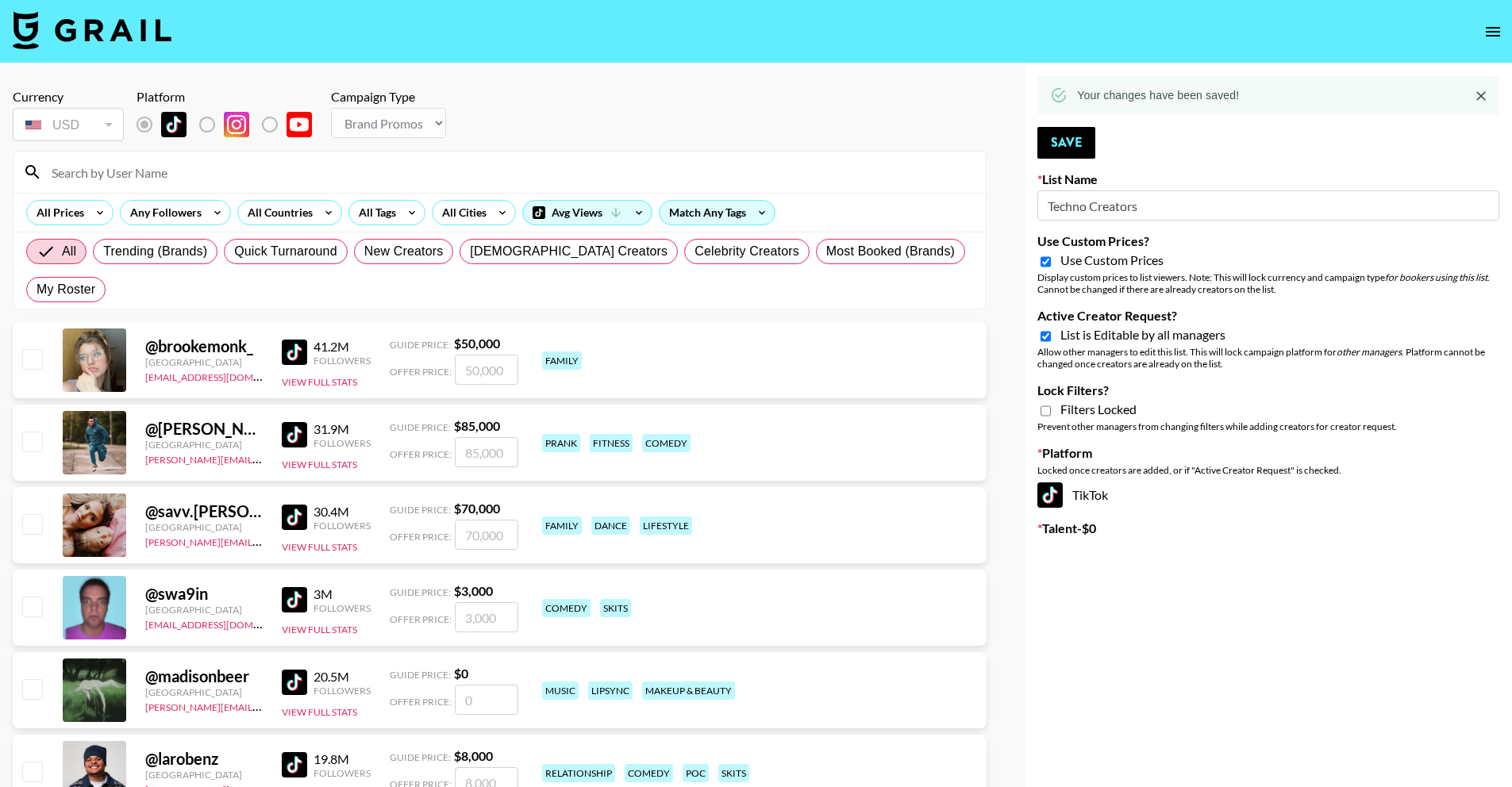
drag, startPoint x: 576, startPoint y: 144, endPoint x: 516, endPoint y: 133, distance: 61.0
click at [576, 144] on section "Currency USD USD ​ Platform Campaign Type Choose Type... Song Promos Brand Prom…" at bounding box center [500, 193] width 974 height 233
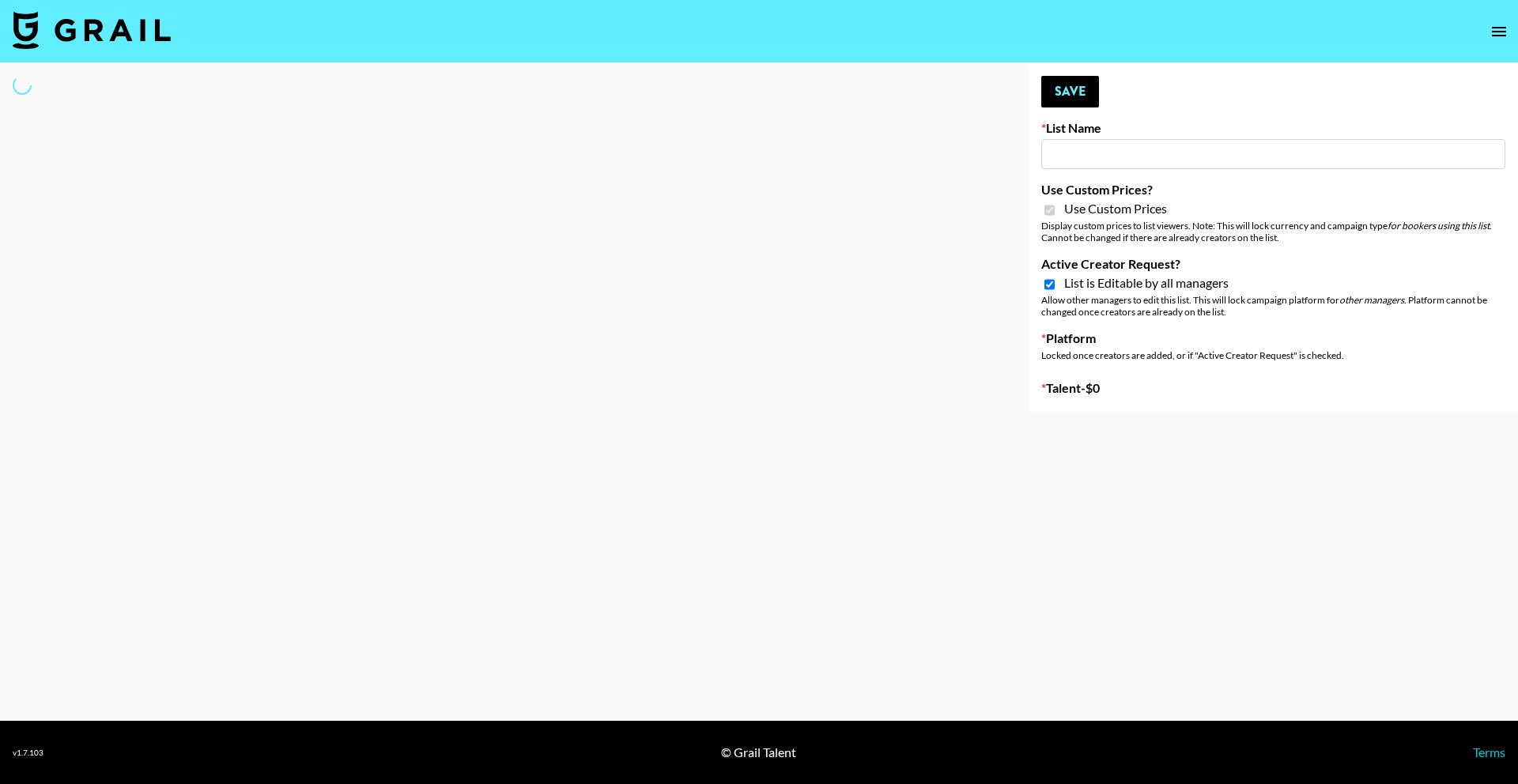
type input "Techno Creators"
checkbox input "true"
select select "Brand"
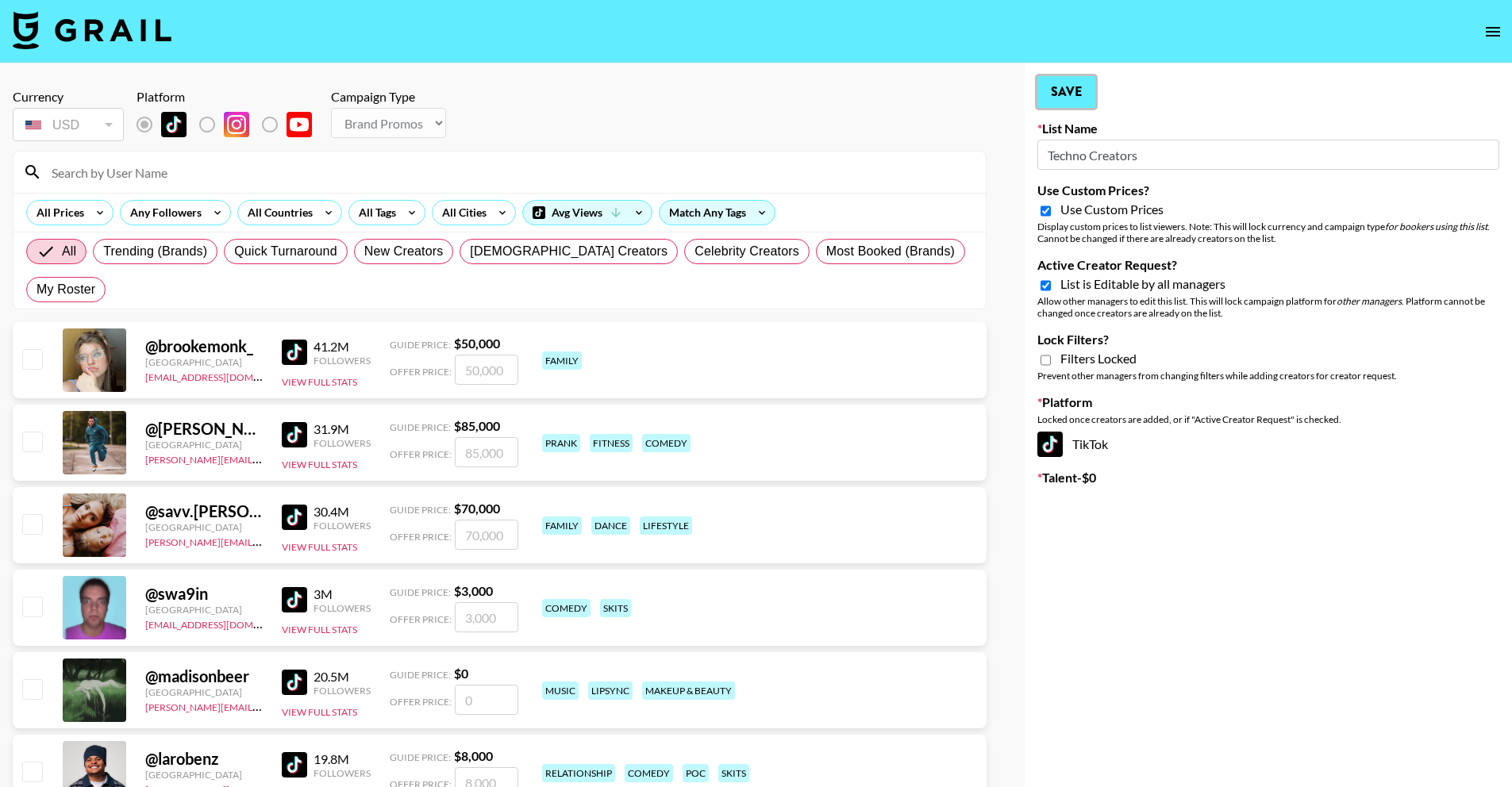
click at [1077, 77] on button "Save" at bounding box center [1067, 92] width 58 height 31
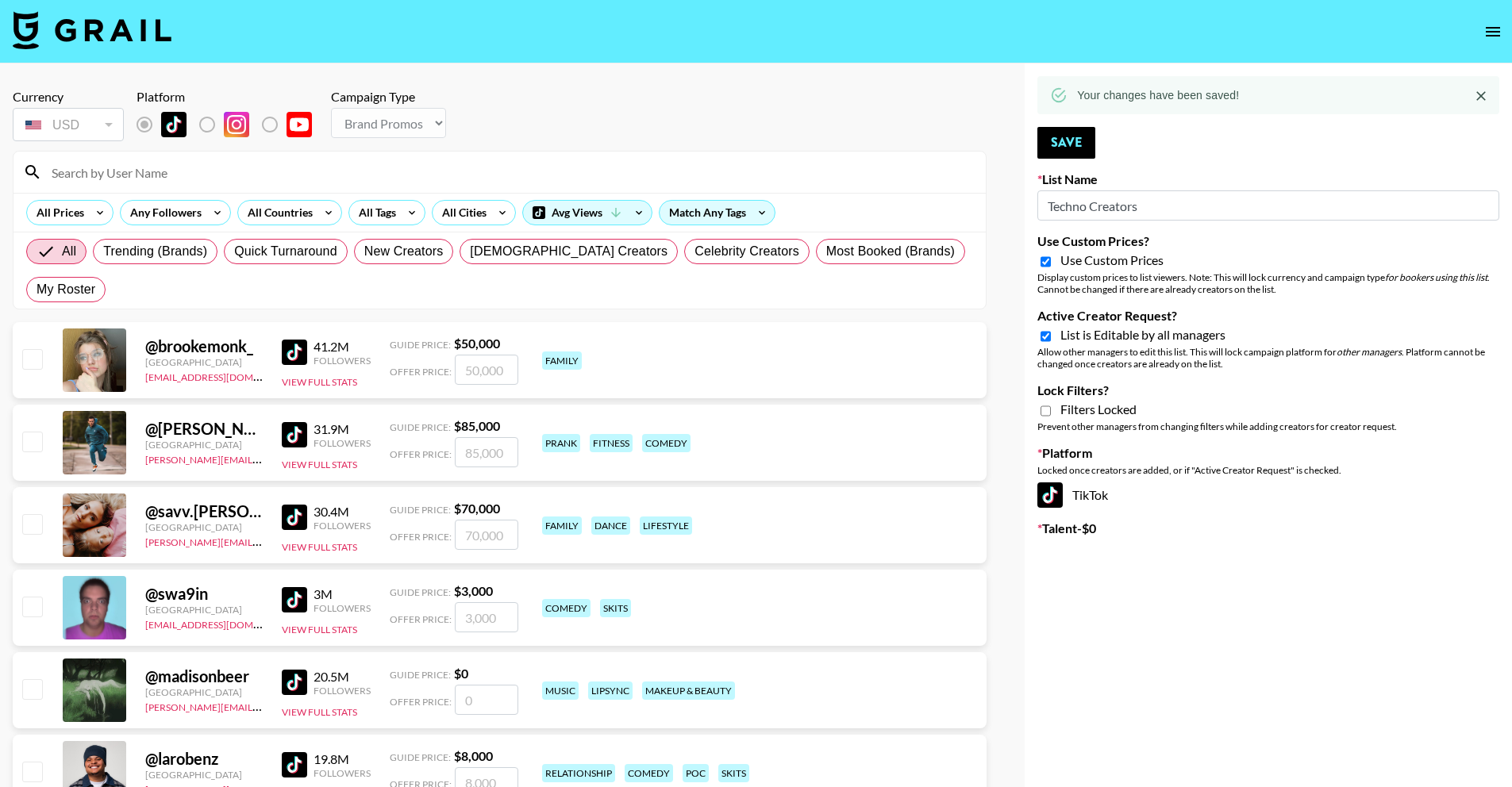
click at [1495, 30] on icon "open drawer" at bounding box center [1493, 32] width 19 height 19
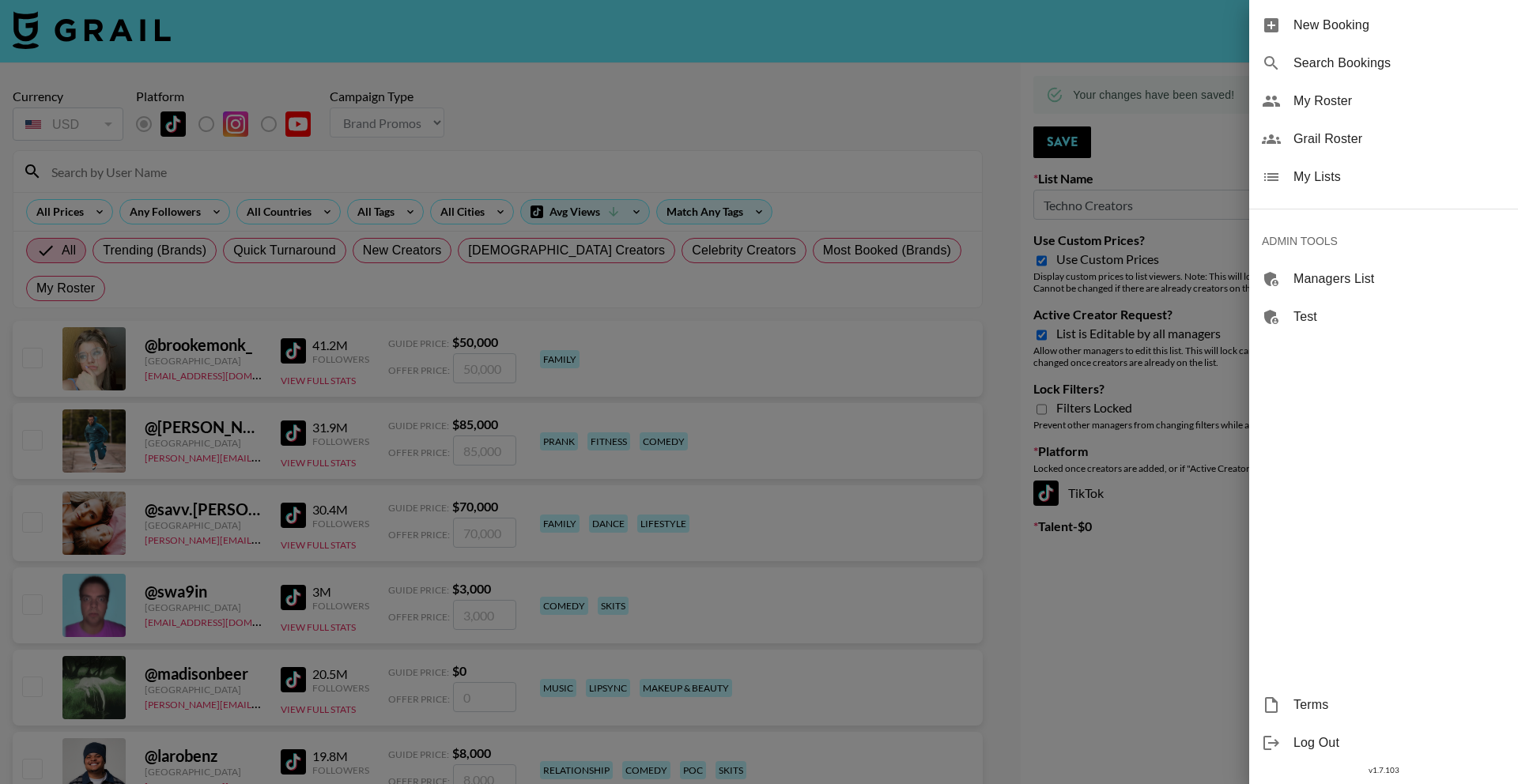
click at [1411, 184] on span "My Lists" at bounding box center [1399, 177] width 212 height 19
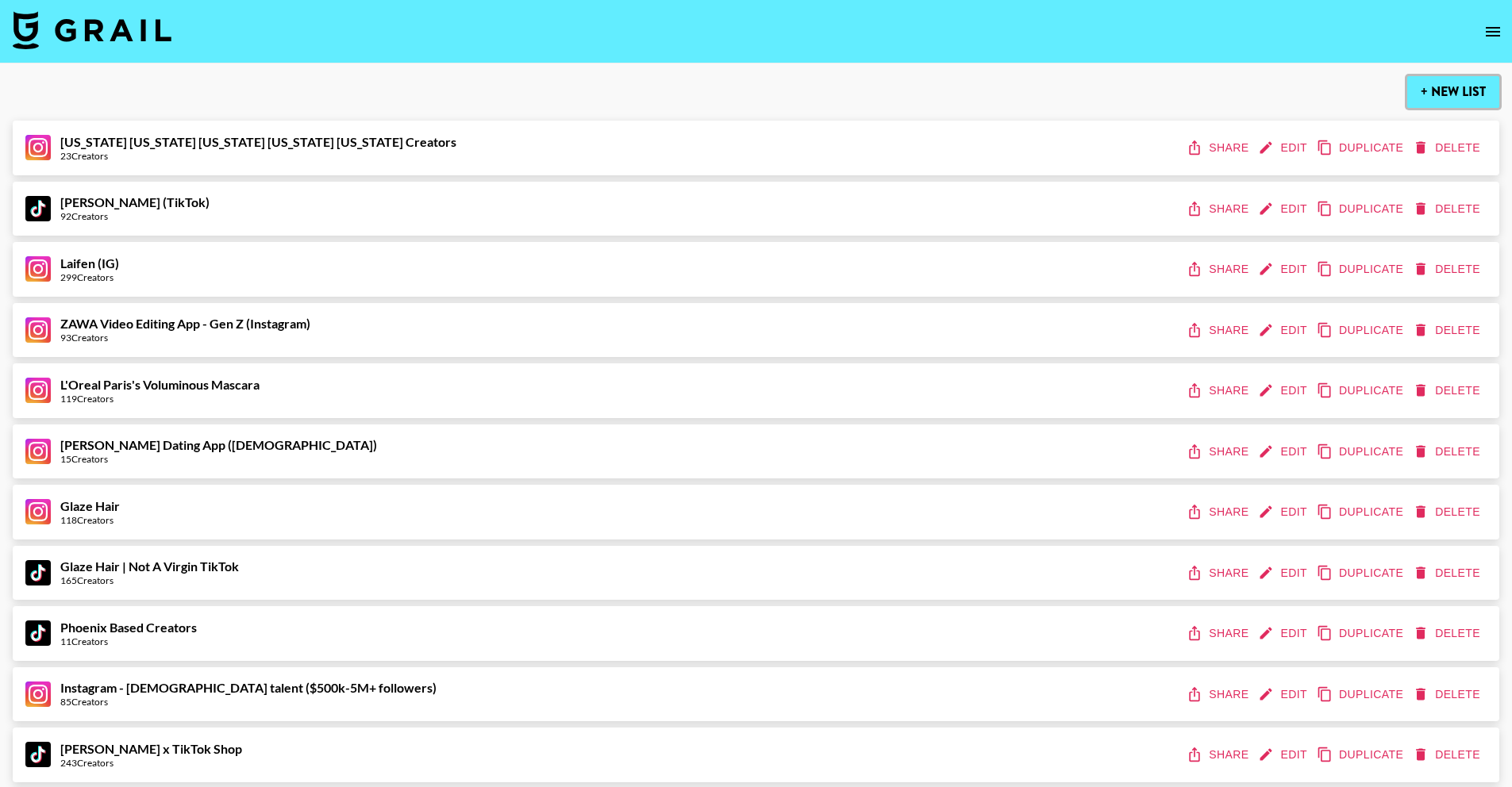
click at [1477, 90] on button "+ New List" at bounding box center [1454, 92] width 92 height 31
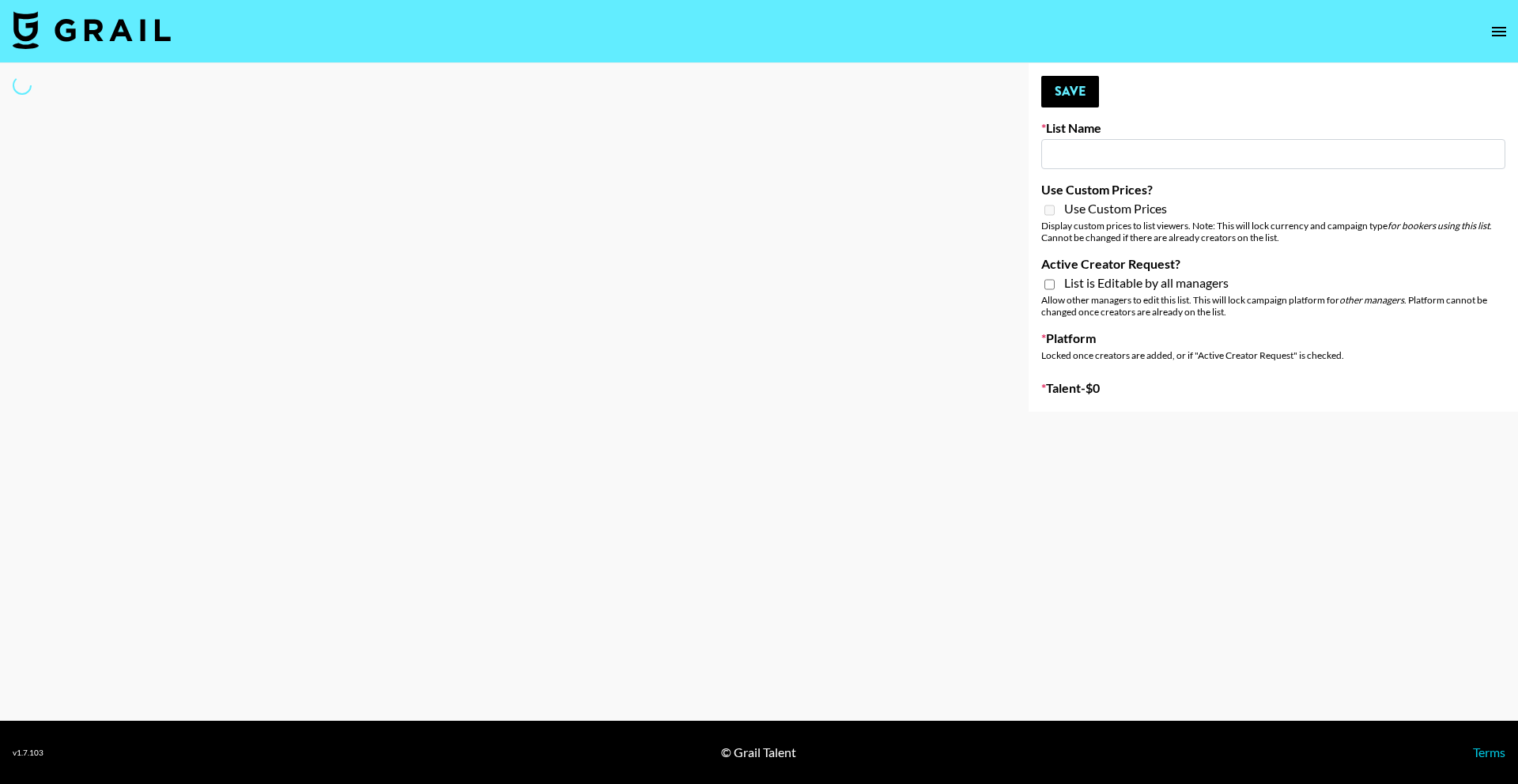
type input "New List"
select select "Song"
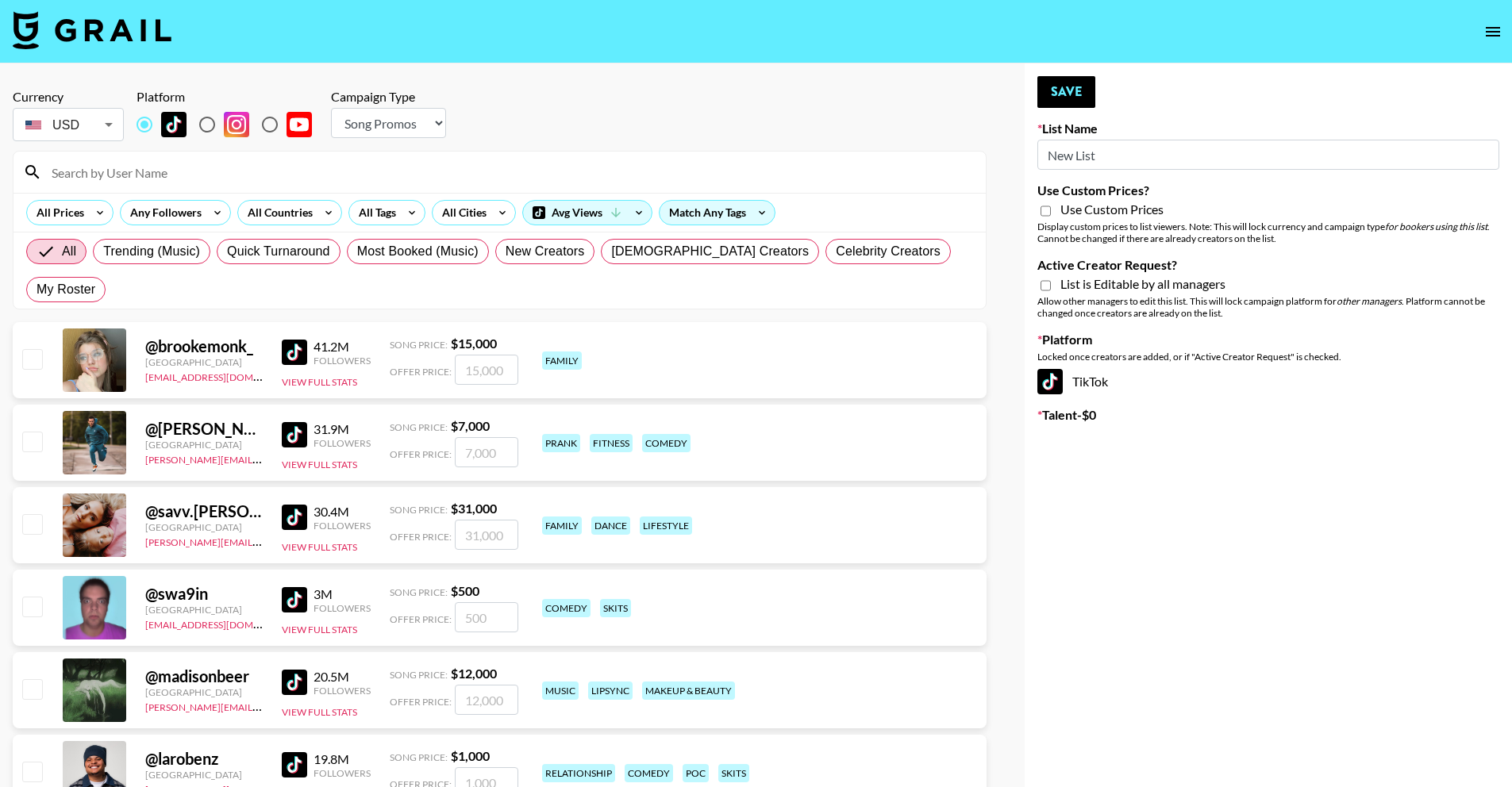
click at [1134, 156] on input "New List" at bounding box center [1268, 155] width 462 height 30
drag, startPoint x: 1091, startPoint y: 156, endPoint x: 1002, endPoint y: 146, distance: 89.6
paste input "PolyBuzz Campaign"
type input "PolyBuzz Campaign"
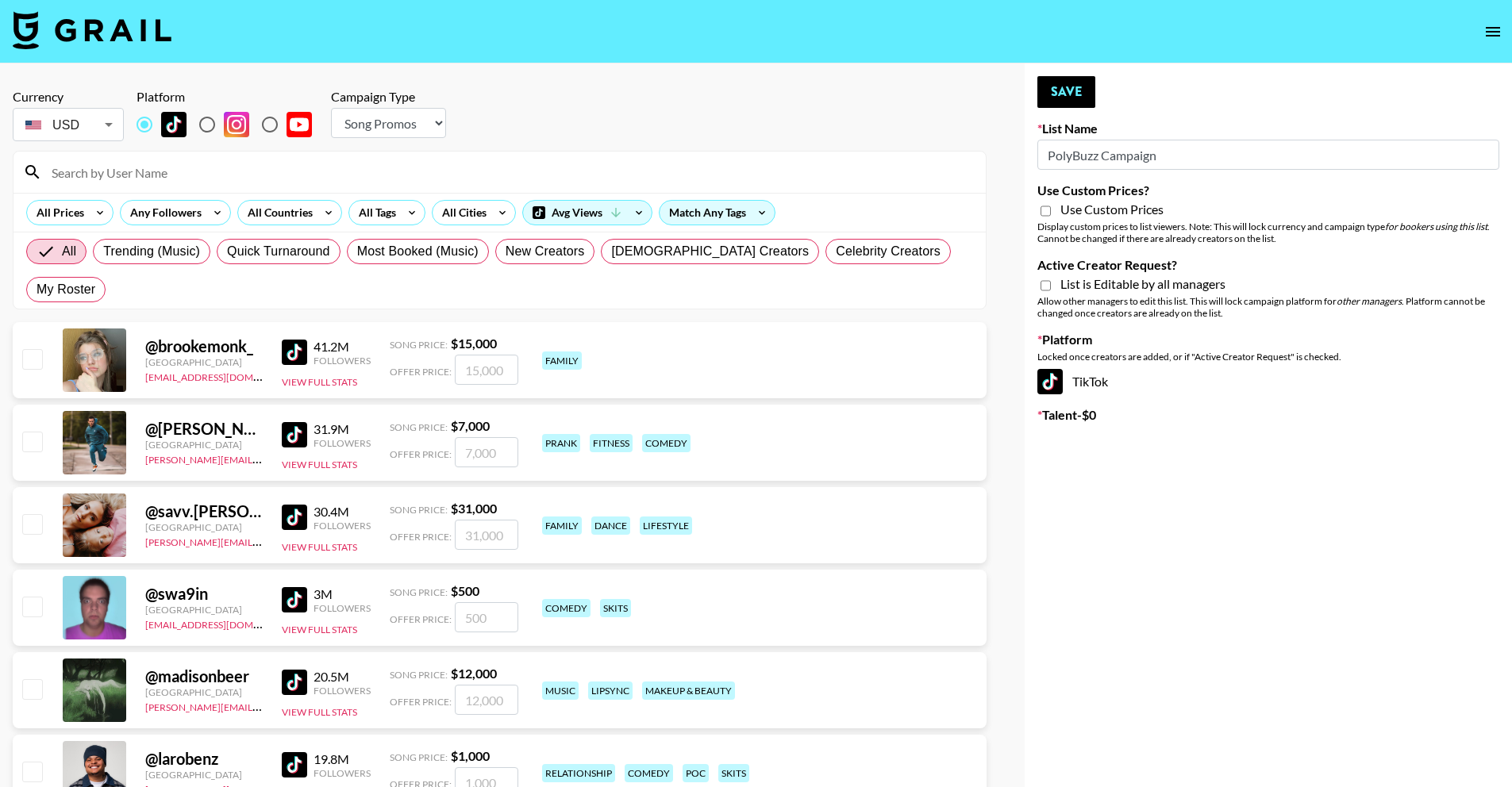
click at [1114, 213] on span "Use Custom Prices" at bounding box center [1112, 210] width 104 height 16
click at [1051, 213] on input "Use Custom Prices?" at bounding box center [1046, 211] width 10 height 14
checkbox input "true"
click at [1137, 285] on span "List is Editable by all managers" at bounding box center [1143, 284] width 165 height 16
click at [1051, 285] on input "Active Creator Request?" at bounding box center [1046, 285] width 10 height 14
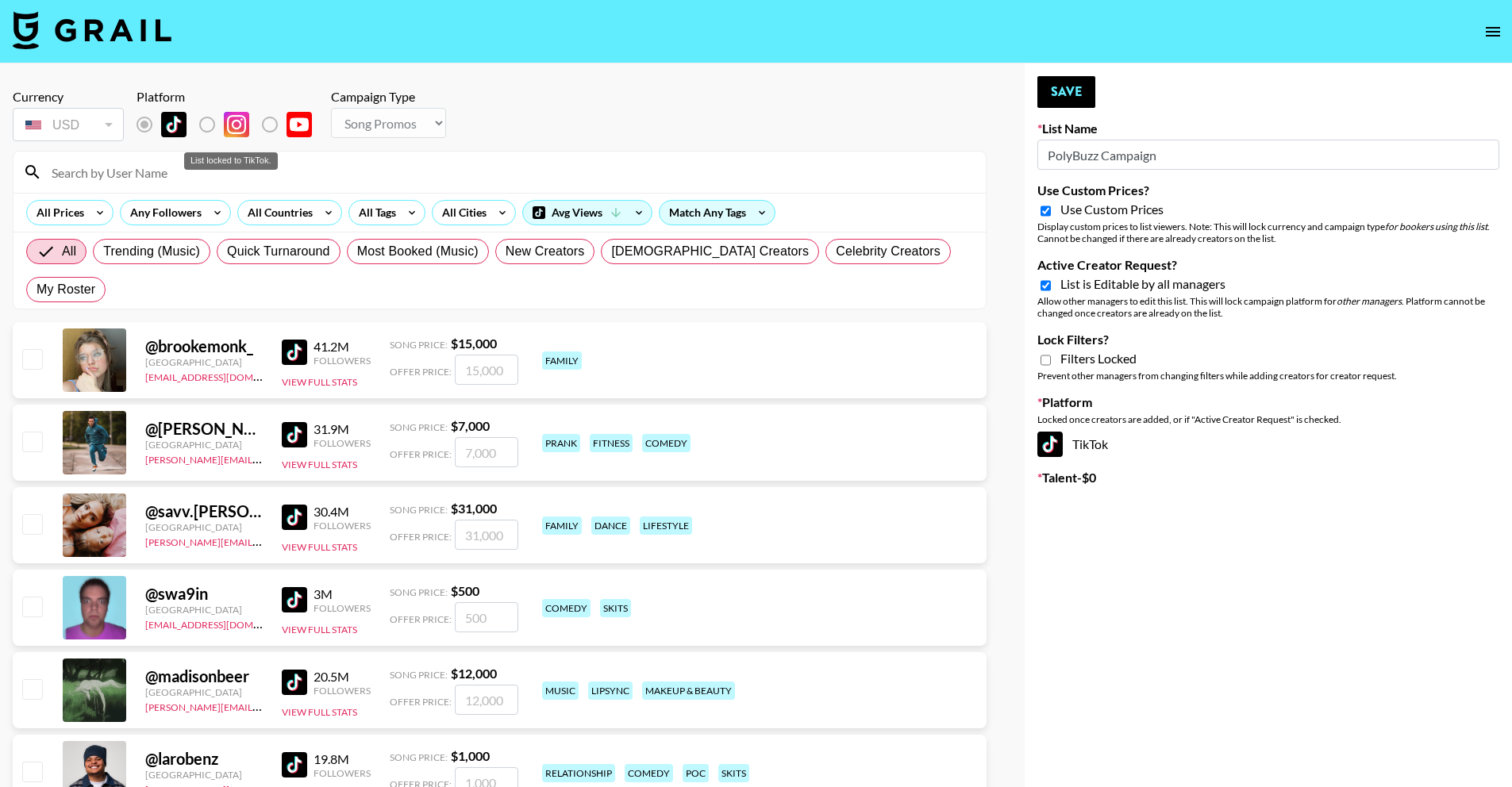
click at [216, 125] on label "List locked to TikTok." at bounding box center [220, 124] width 59 height 33
click at [1114, 283] on span "List is Editable by all managers" at bounding box center [1143, 284] width 165 height 16
click at [1051, 283] on input "Active Creator Request?" at bounding box center [1046, 285] width 10 height 14
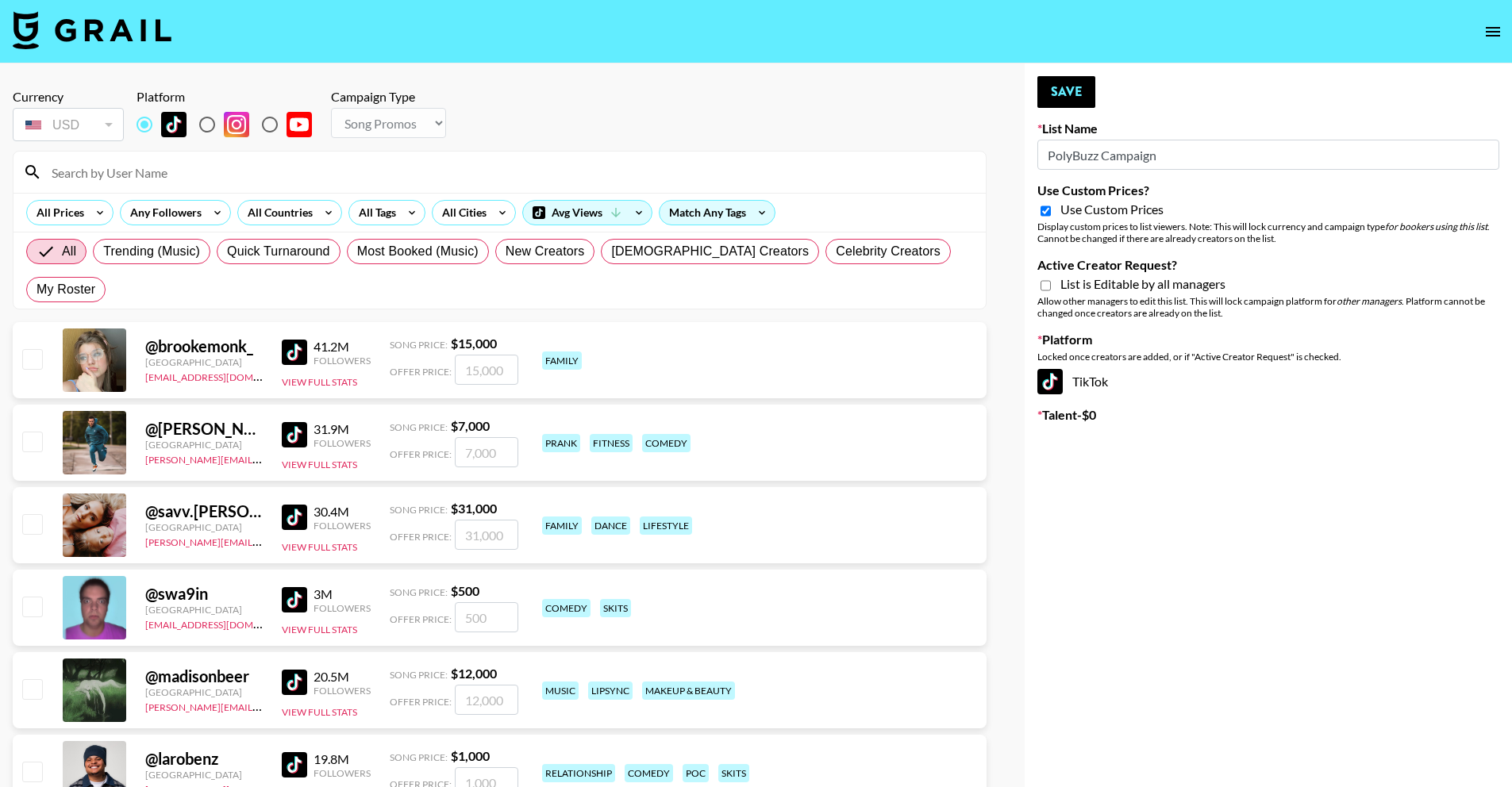
click at [1111, 221] on div "Display custom prices to list viewers. Note: This will lock currency and campai…" at bounding box center [1268, 232] width 462 height 23
click at [1113, 289] on span "List is Editable by all managers" at bounding box center [1143, 284] width 165 height 16
click at [1051, 289] on input "Active Creator Request?" at bounding box center [1046, 285] width 10 height 14
checkbox input "true"
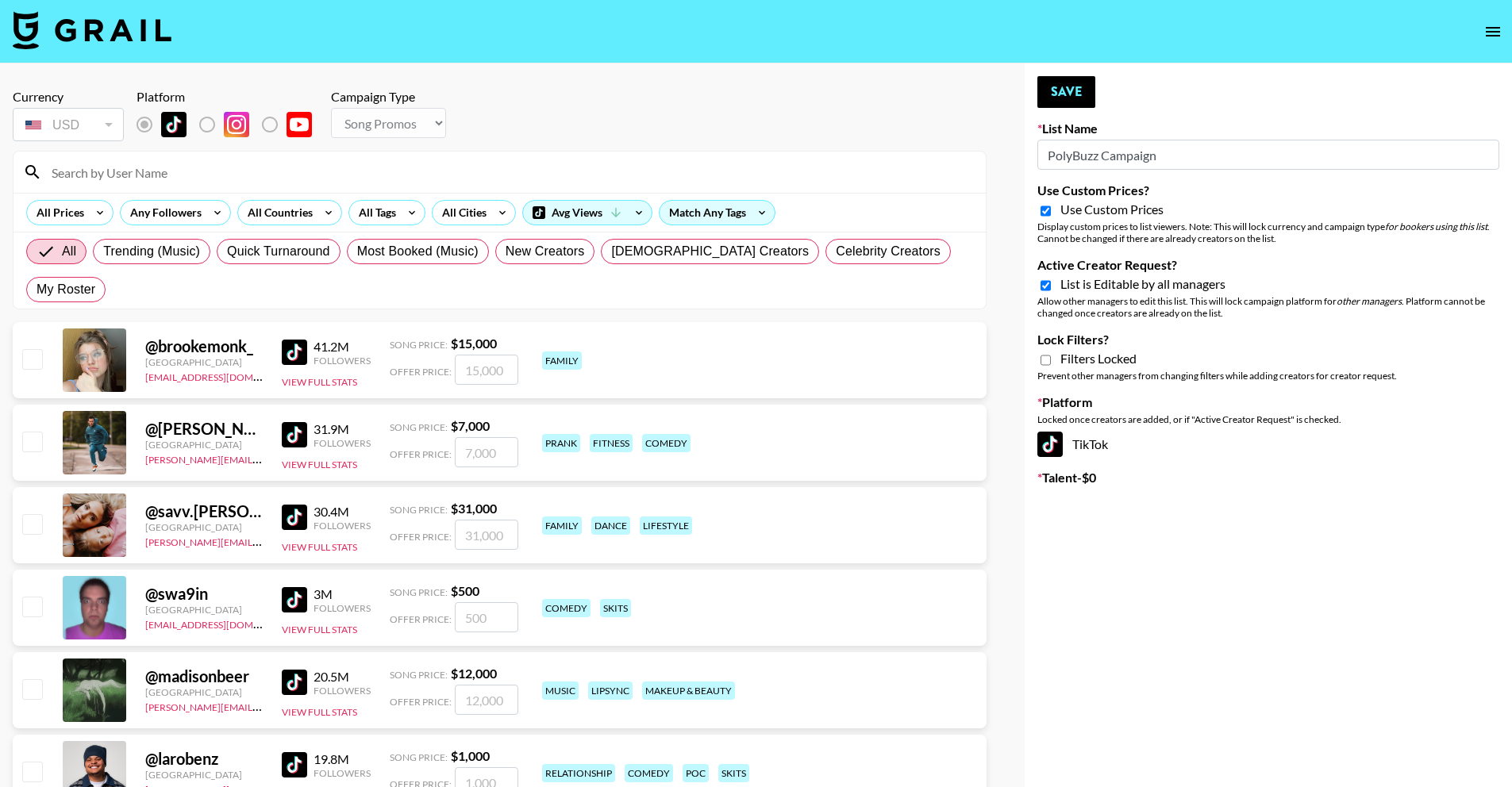
click at [1124, 294] on div "List is Editable by all managers" at bounding box center [1268, 286] width 462 height 19
click at [1099, 216] on span "Use Custom Prices" at bounding box center [1112, 210] width 104 height 16
click at [1051, 216] on input "Use Custom Prices?" at bounding box center [1046, 211] width 10 height 14
checkbox input "false"
click at [1099, 284] on span "List is Editable by all managers" at bounding box center [1143, 284] width 165 height 16
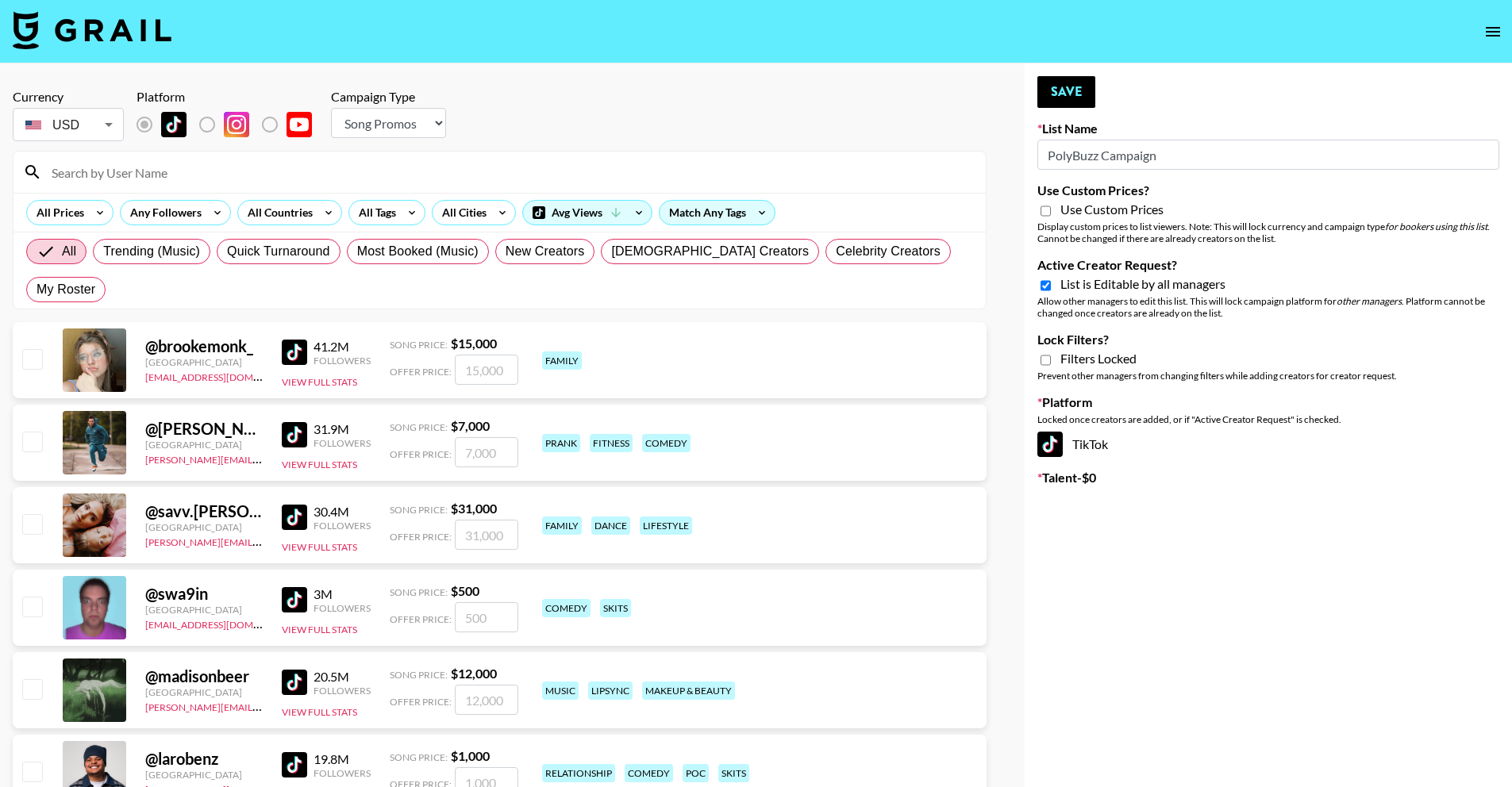
click at [1051, 284] on input "Active Creator Request?" at bounding box center [1046, 285] width 10 height 14
checkbox input "false"
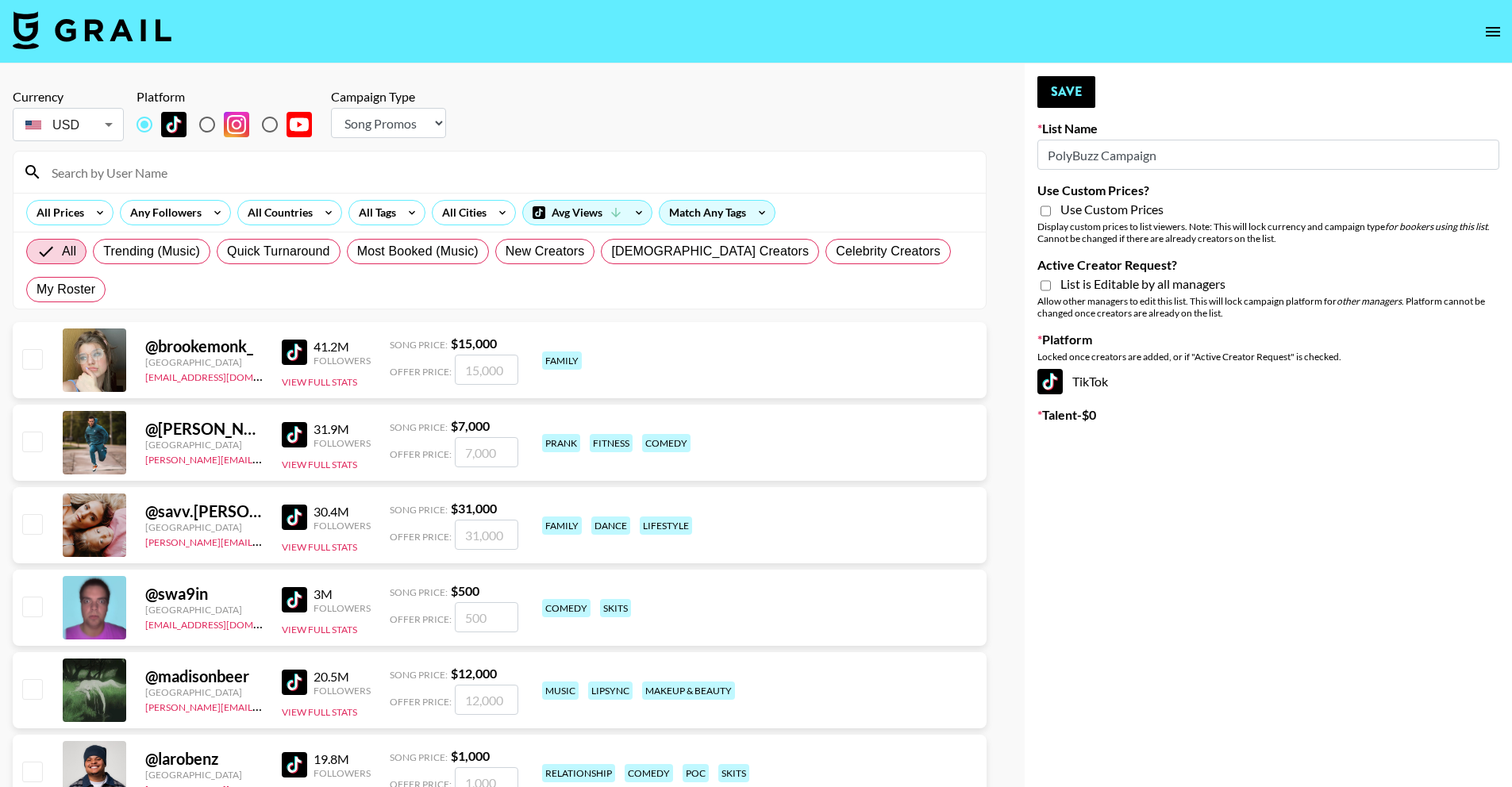
click at [403, 116] on select "Choose Type... Song Promos Brand Promos" at bounding box center [388, 123] width 115 height 30
select select "Brand"
click at [331, 108] on select "Choose Type... Song Promos Brand Promos" at bounding box center [388, 123] width 115 height 30
click at [1086, 210] on span "Use Custom Prices" at bounding box center [1112, 210] width 104 height 16
click at [1051, 210] on input "Use Custom Prices?" at bounding box center [1046, 211] width 10 height 14
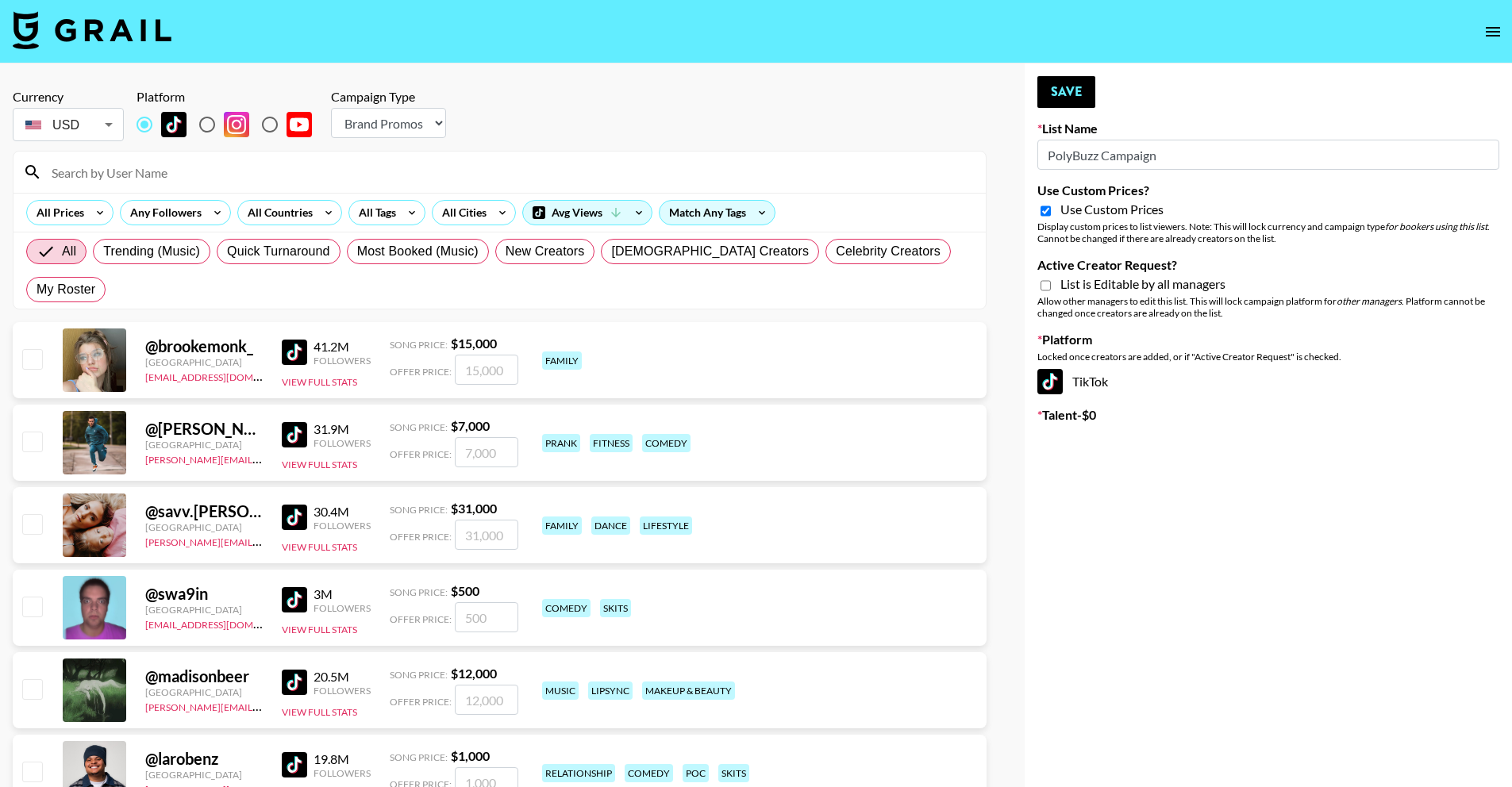
checkbox input "true"
click at [1099, 268] on label "Active Creator Request?" at bounding box center [1268, 265] width 462 height 16
click at [1051, 278] on input "Active Creator Request?" at bounding box center [1046, 285] width 10 height 14
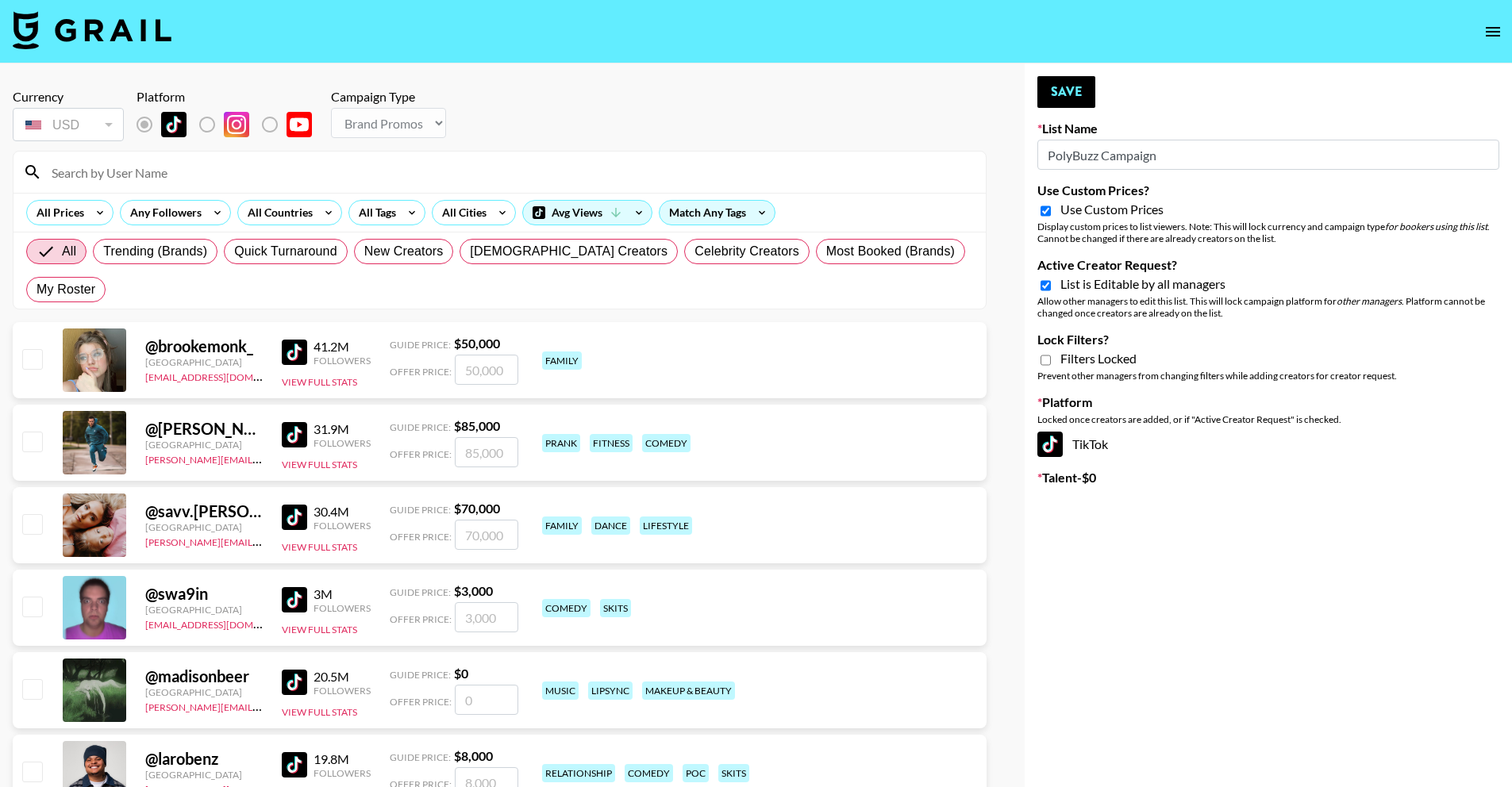
click at [1101, 279] on span "List is Editable by all managers" at bounding box center [1143, 284] width 165 height 16
click at [1051, 279] on input "Active Creator Request?" at bounding box center [1046, 285] width 10 height 14
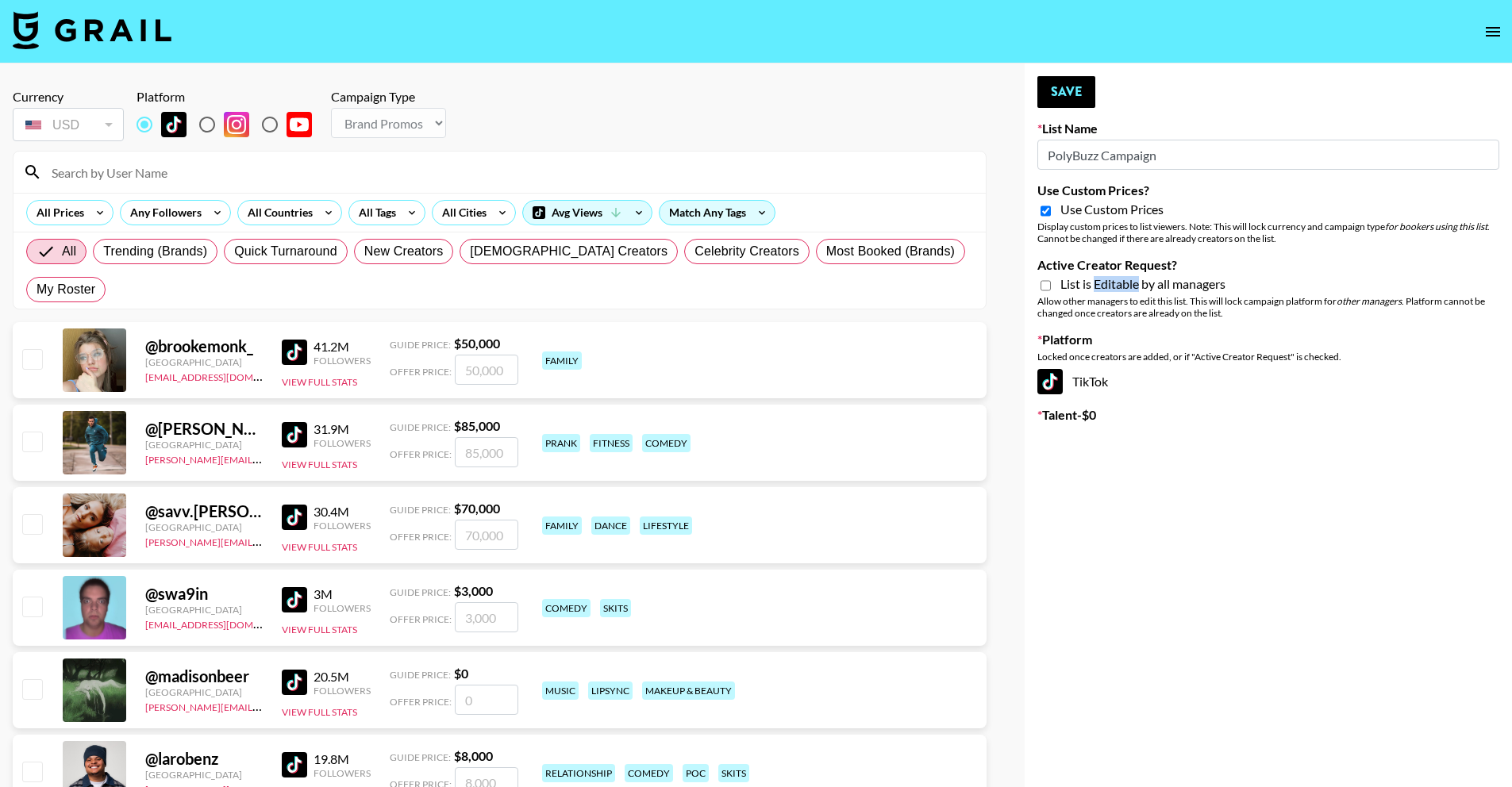
click at [1101, 280] on span "List is Editable by all managers" at bounding box center [1143, 284] width 165 height 16
click at [1051, 280] on input "Active Creator Request?" at bounding box center [1046, 285] width 10 height 14
checkbox input "true"
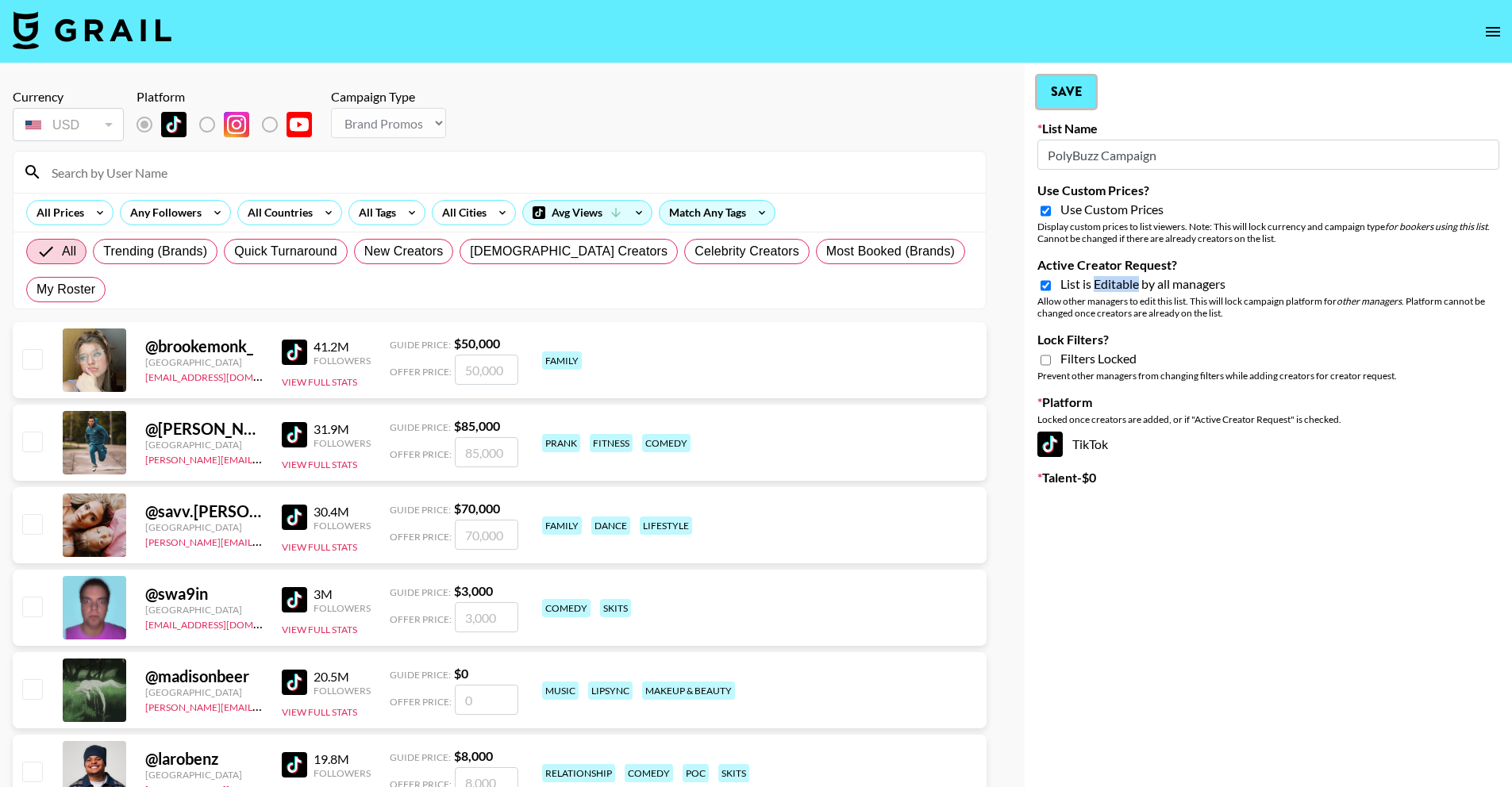
click at [1057, 88] on button "Save" at bounding box center [1067, 92] width 58 height 31
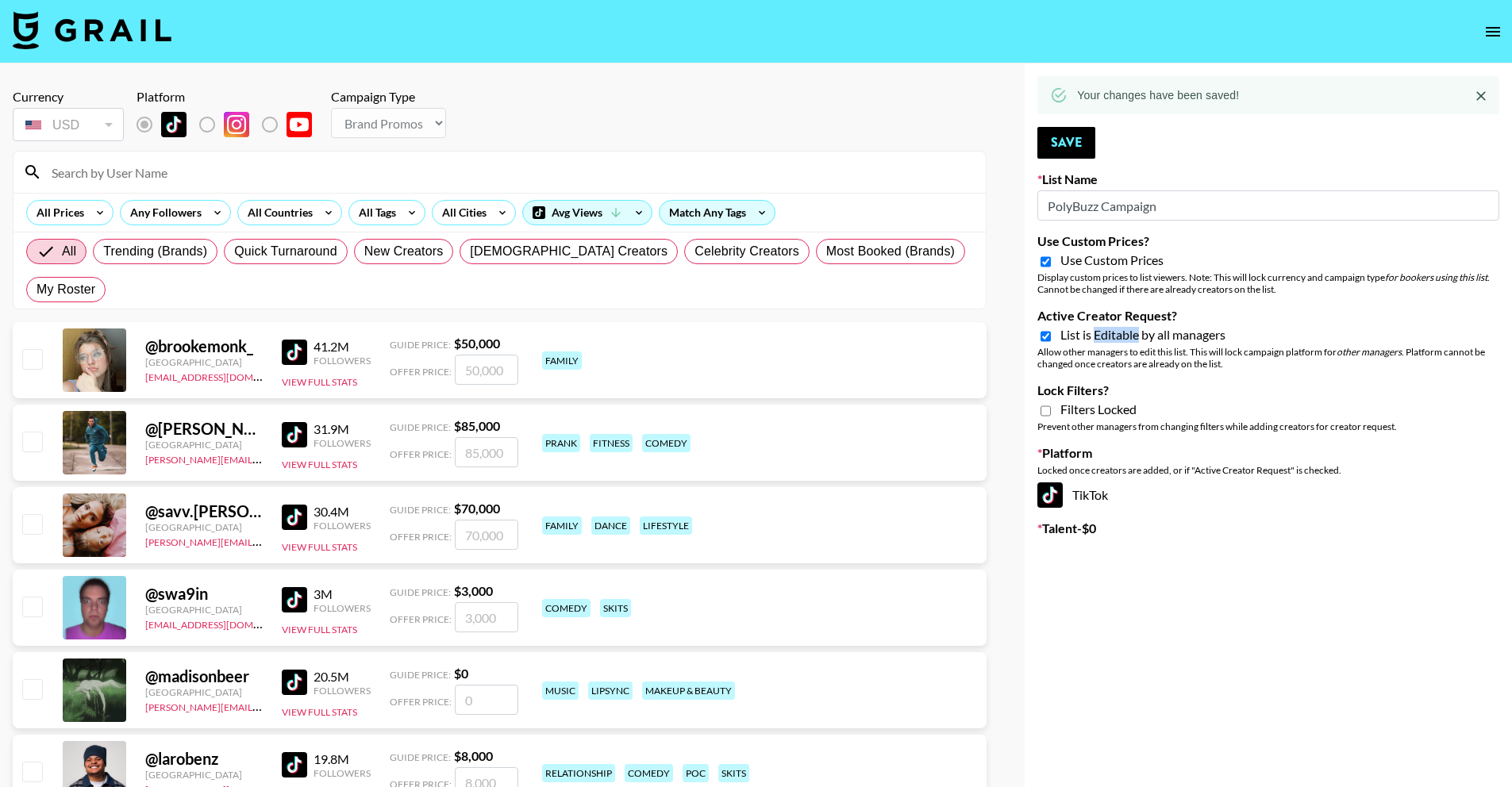
click at [1497, 39] on icon "open drawer" at bounding box center [1493, 32] width 19 height 19
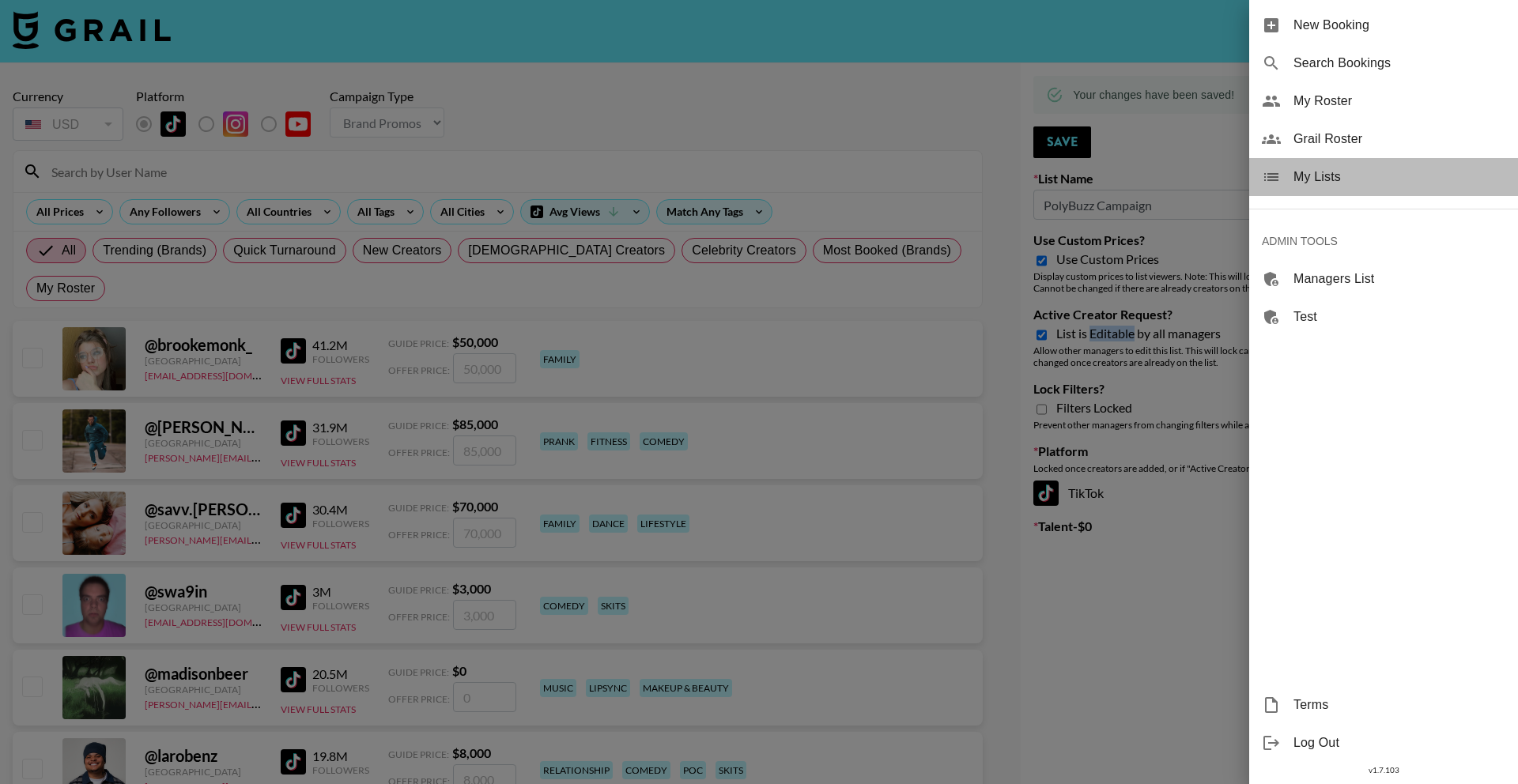
click at [1366, 188] on div "My Lists" at bounding box center [1384, 177] width 269 height 38
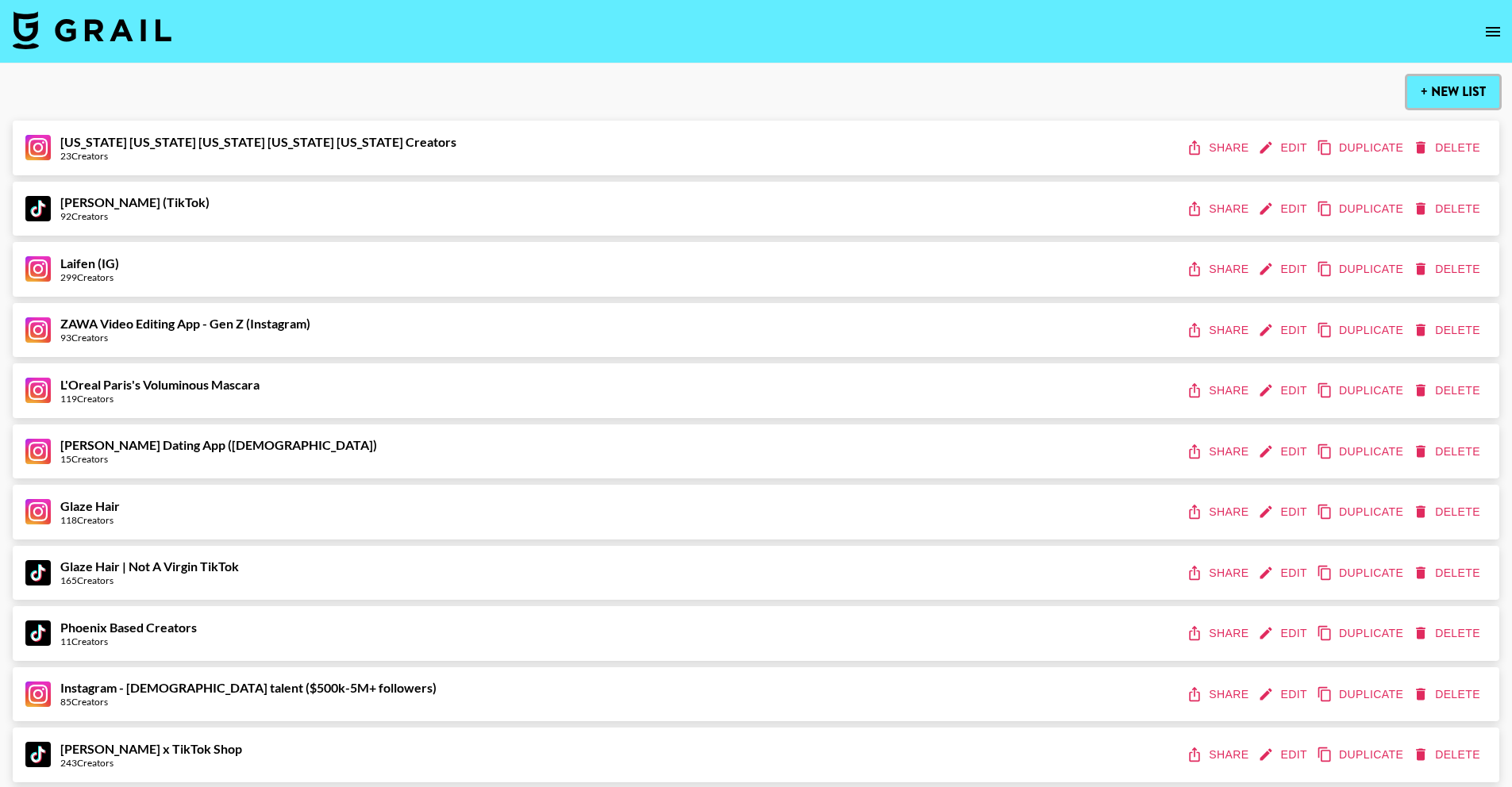
click at [1447, 90] on button "+ New List" at bounding box center [1454, 92] width 92 height 31
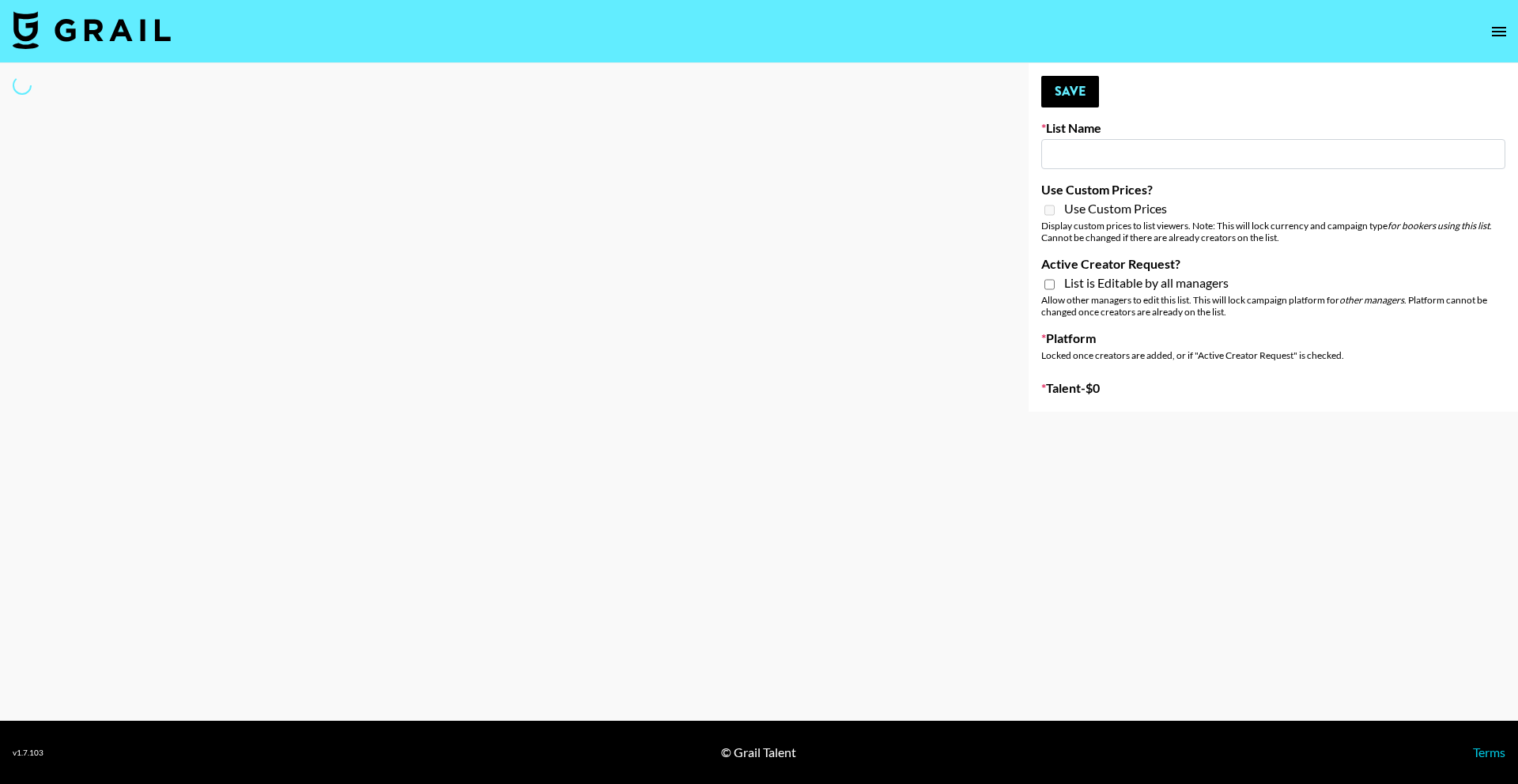
type input "New List"
select select "Song"
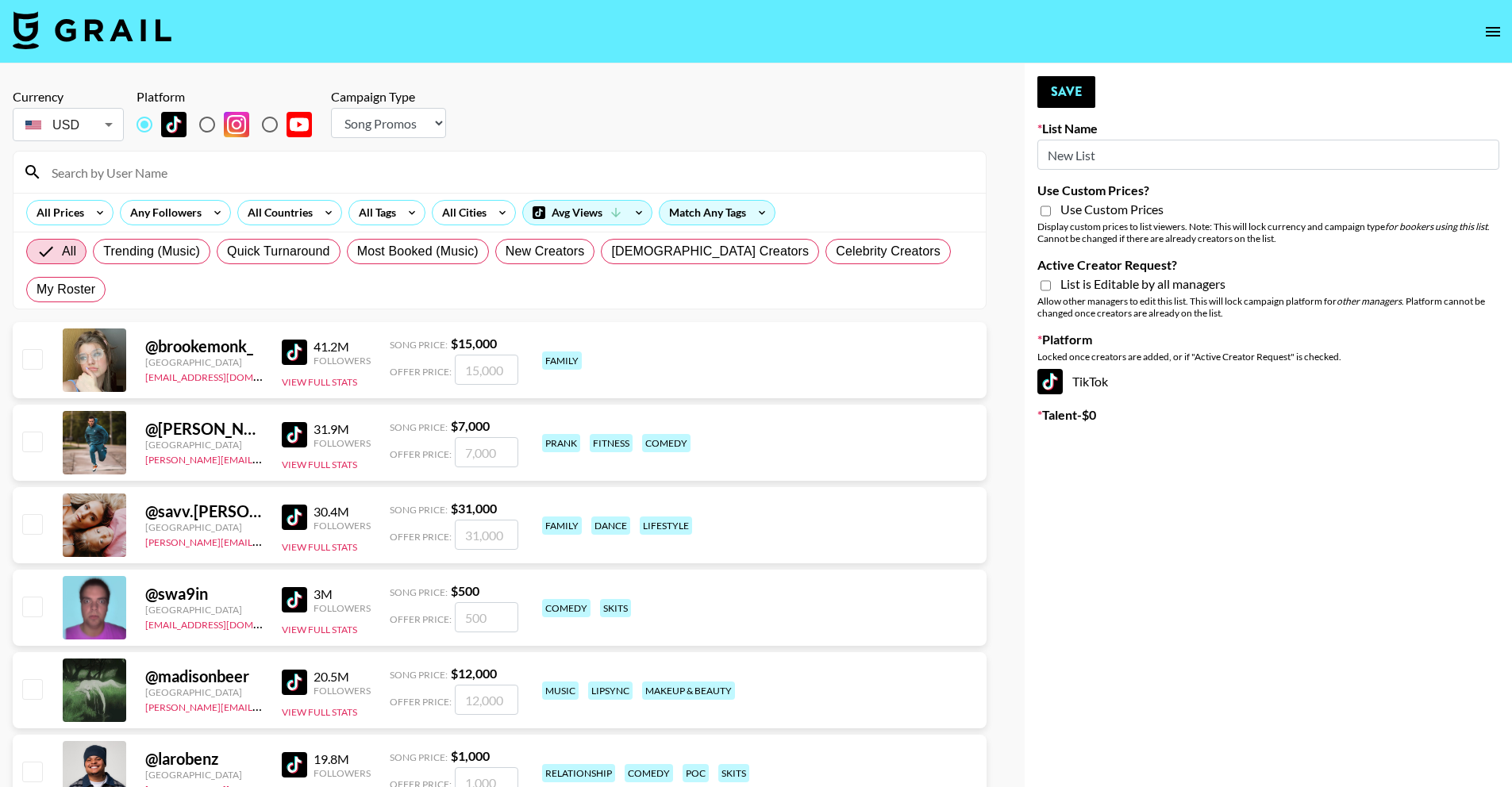
drag, startPoint x: 195, startPoint y: 120, endPoint x: 241, endPoint y: 131, distance: 47.3
click at [195, 120] on input "radio" at bounding box center [207, 124] width 33 height 33
radio input "true"
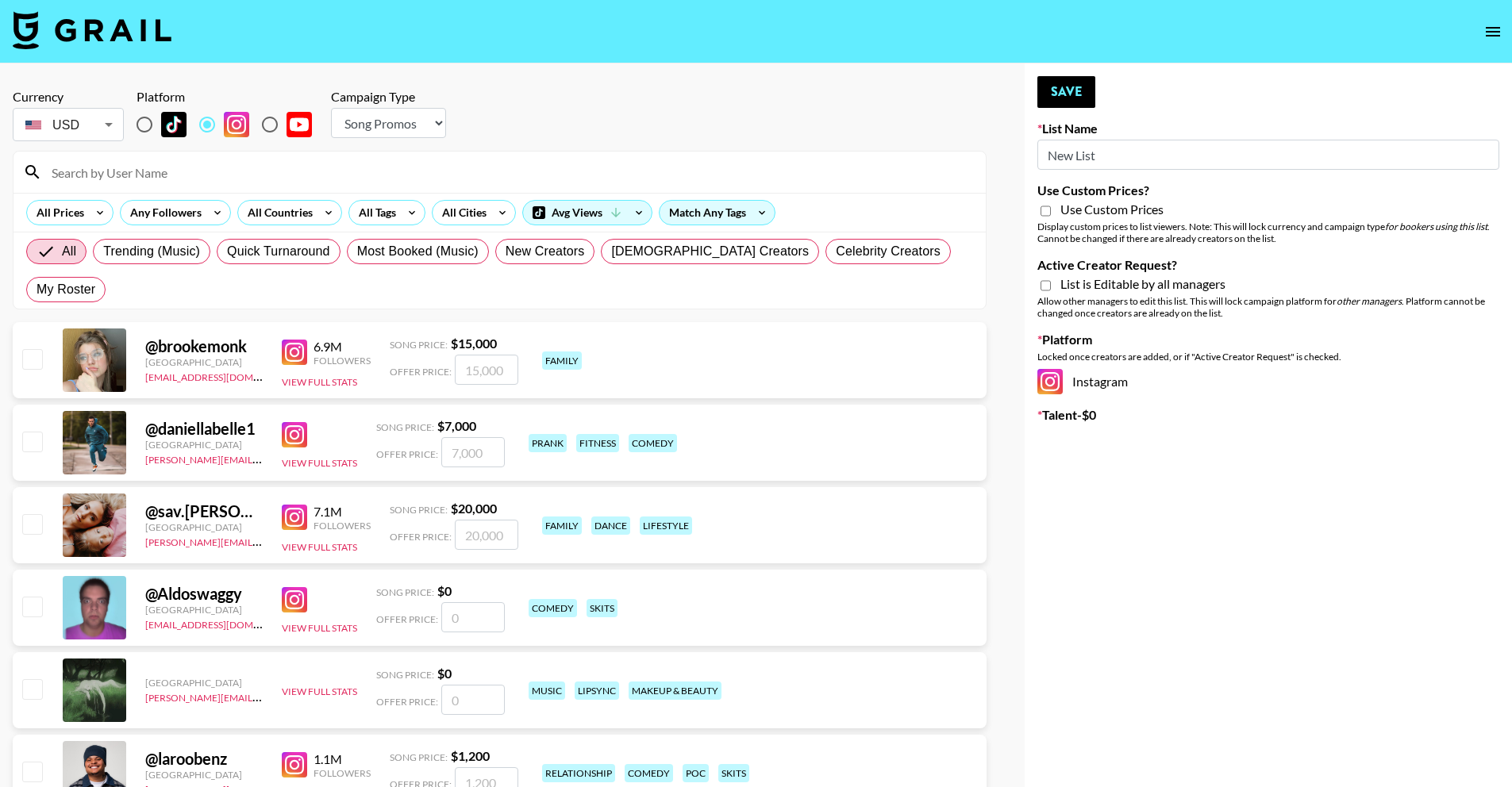
click at [412, 130] on select "Choose Type... Song Promos Brand Promos" at bounding box center [388, 123] width 115 height 30
select select "Brand"
click at [331, 108] on select "Choose Type... Song Promos Brand Promos" at bounding box center [388, 123] width 115 height 30
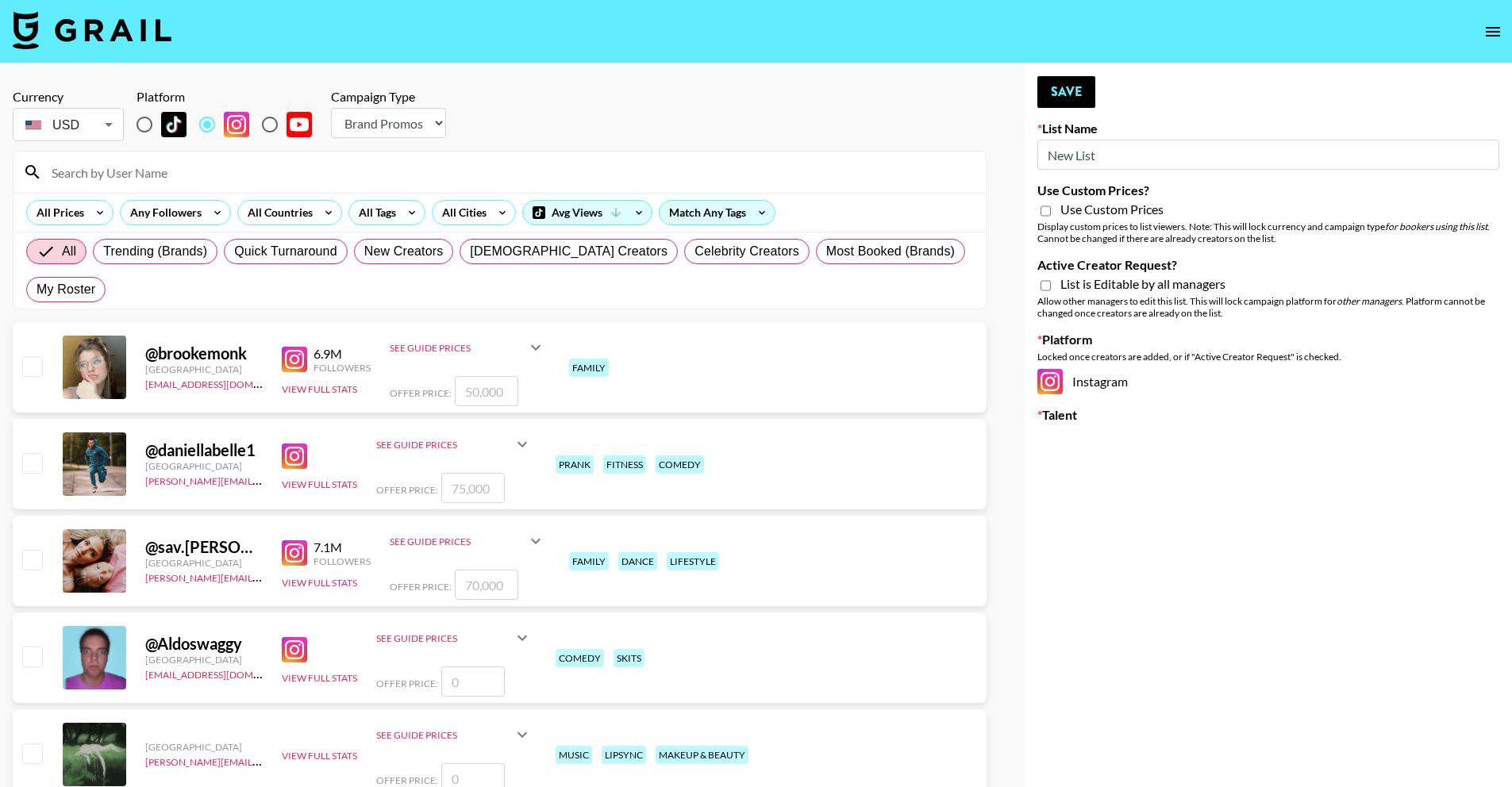
drag, startPoint x: 1120, startPoint y: 162, endPoint x: 1001, endPoint y: 159, distance: 119.0
paste input "Airbrush Halloween Filters"
type input "Airbrush Halloween Filters"
click at [1114, 210] on span "Use Custom Prices" at bounding box center [1112, 210] width 104 height 16
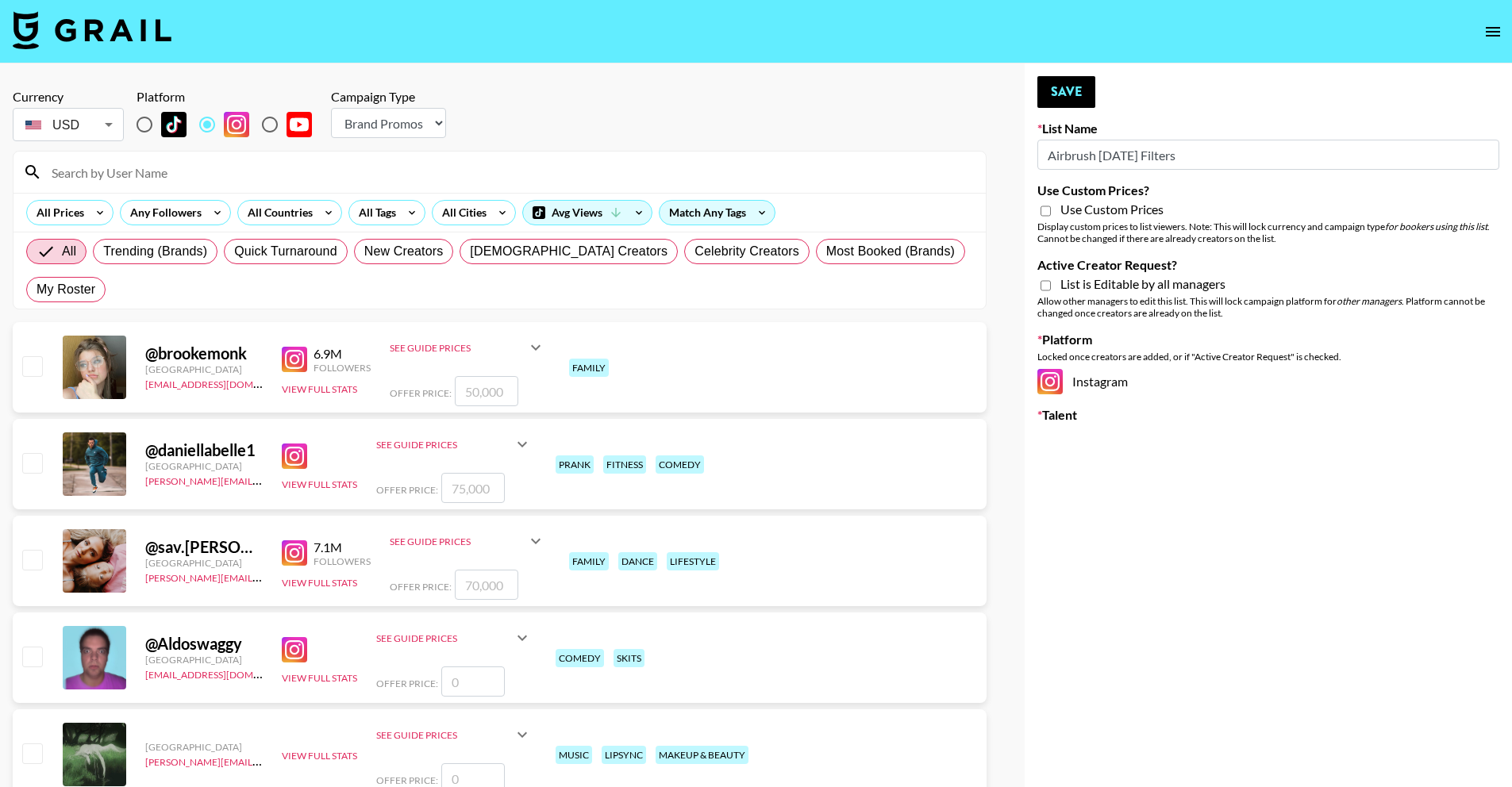
click at [1051, 210] on input "Use Custom Prices?" at bounding box center [1046, 211] width 10 height 14
checkbox input "true"
click at [1138, 283] on span "List is Editable by all managers" at bounding box center [1143, 284] width 165 height 16
click at [1051, 283] on input "Active Creator Request?" at bounding box center [1046, 285] width 10 height 14
checkbox input "true"
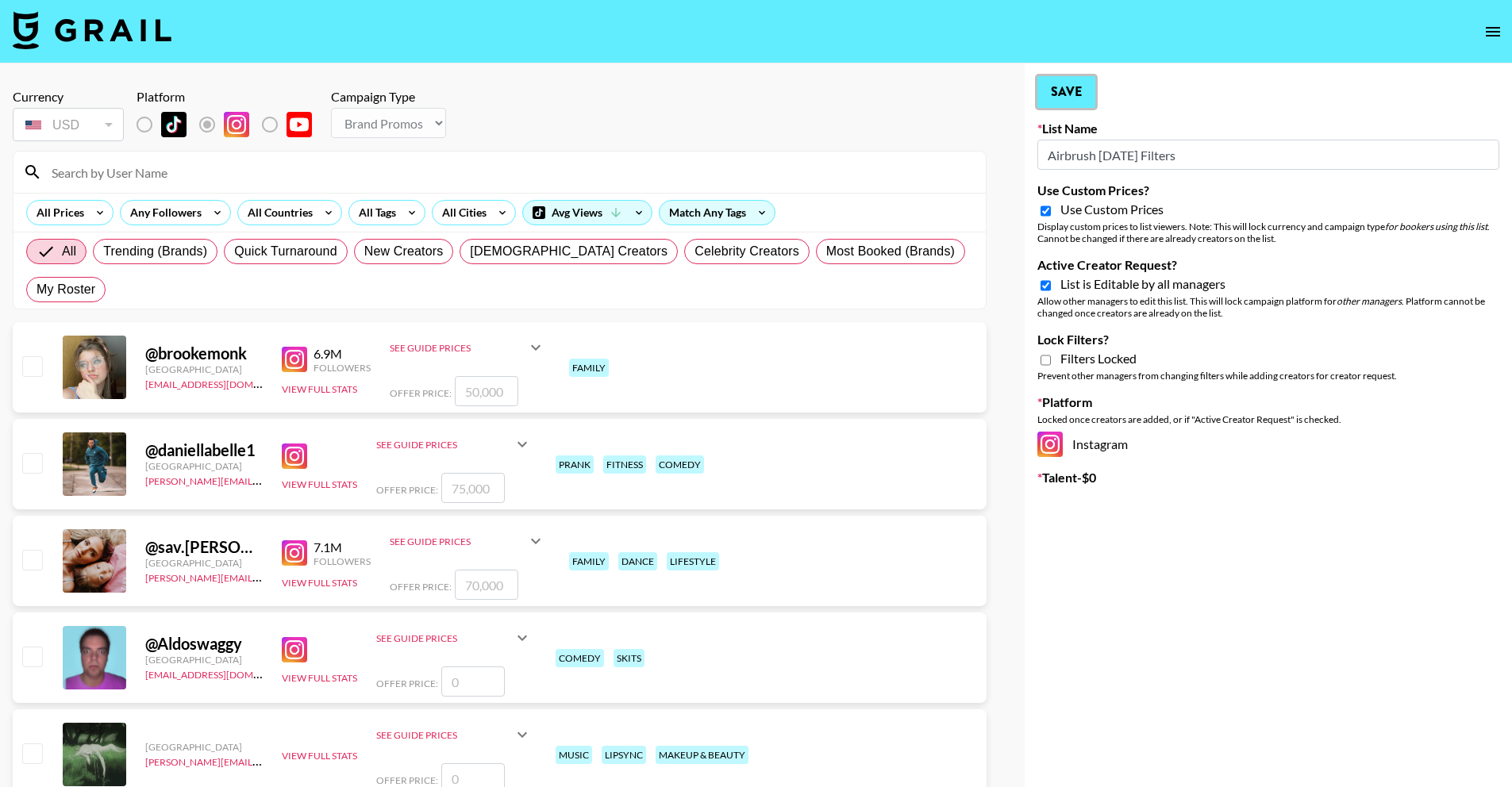
click at [1072, 86] on button "Save" at bounding box center [1067, 92] width 58 height 31
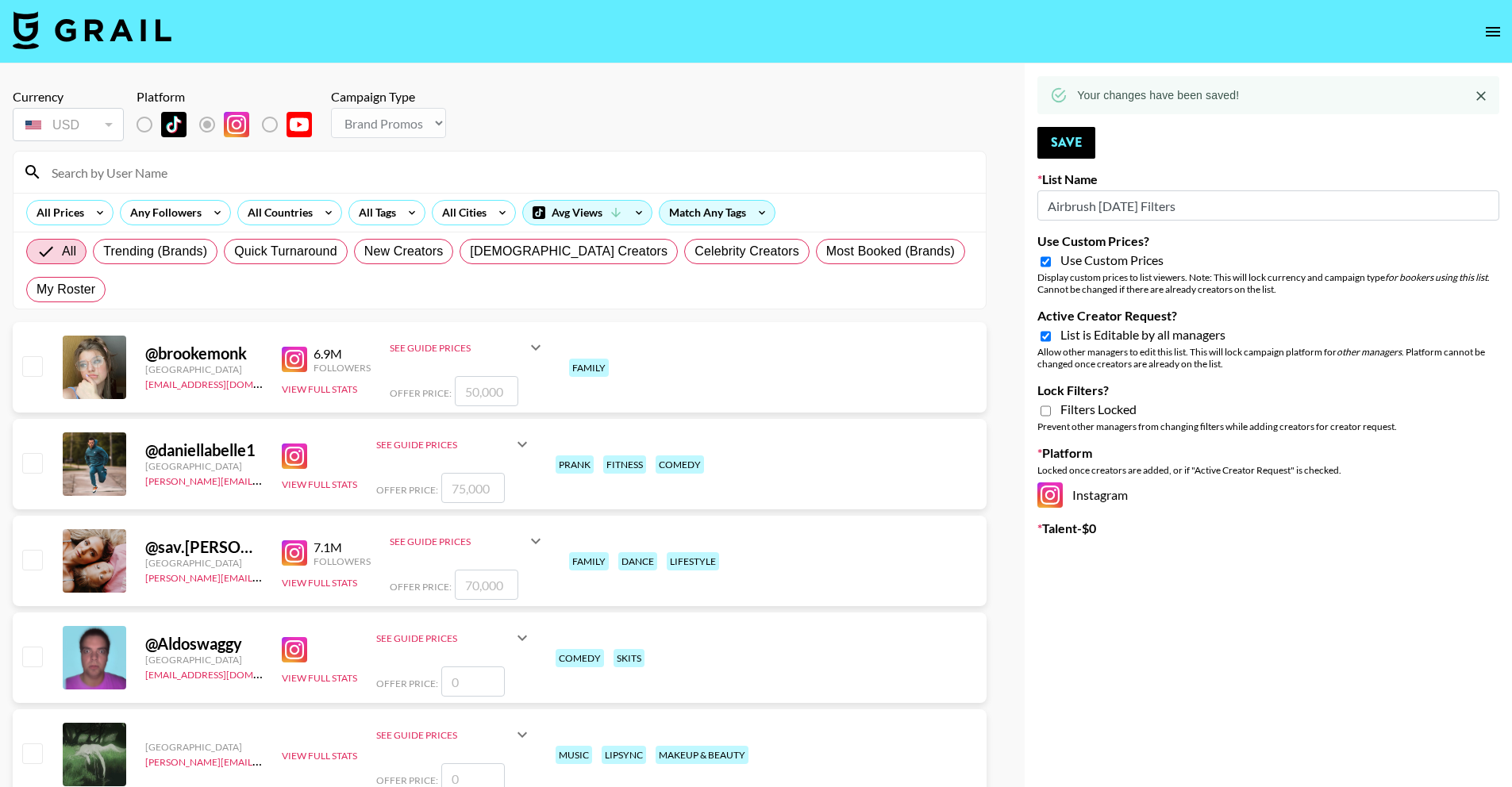
click at [135, 44] on img at bounding box center [92, 30] width 158 height 38
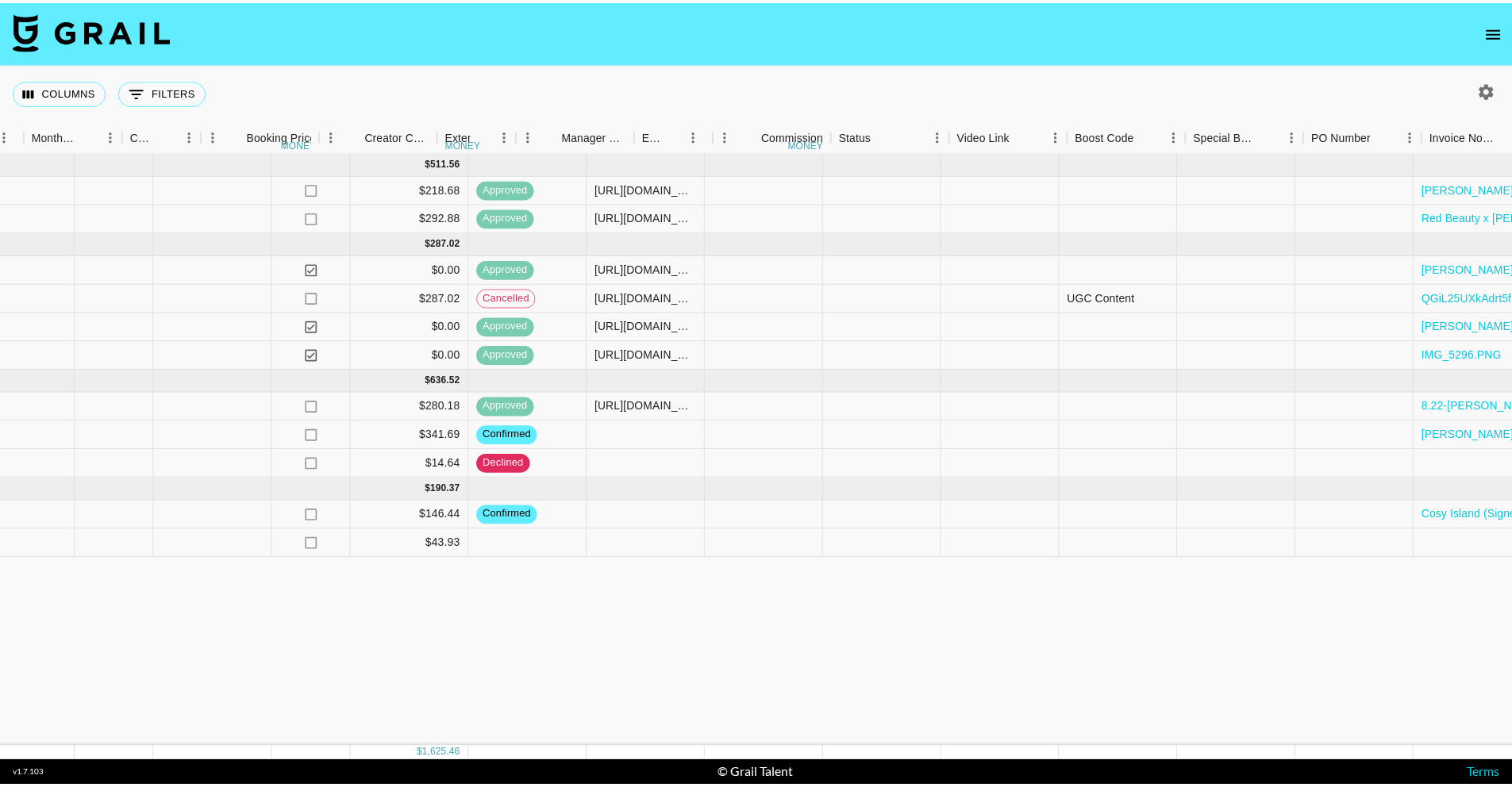
scroll to position [0, 1665]
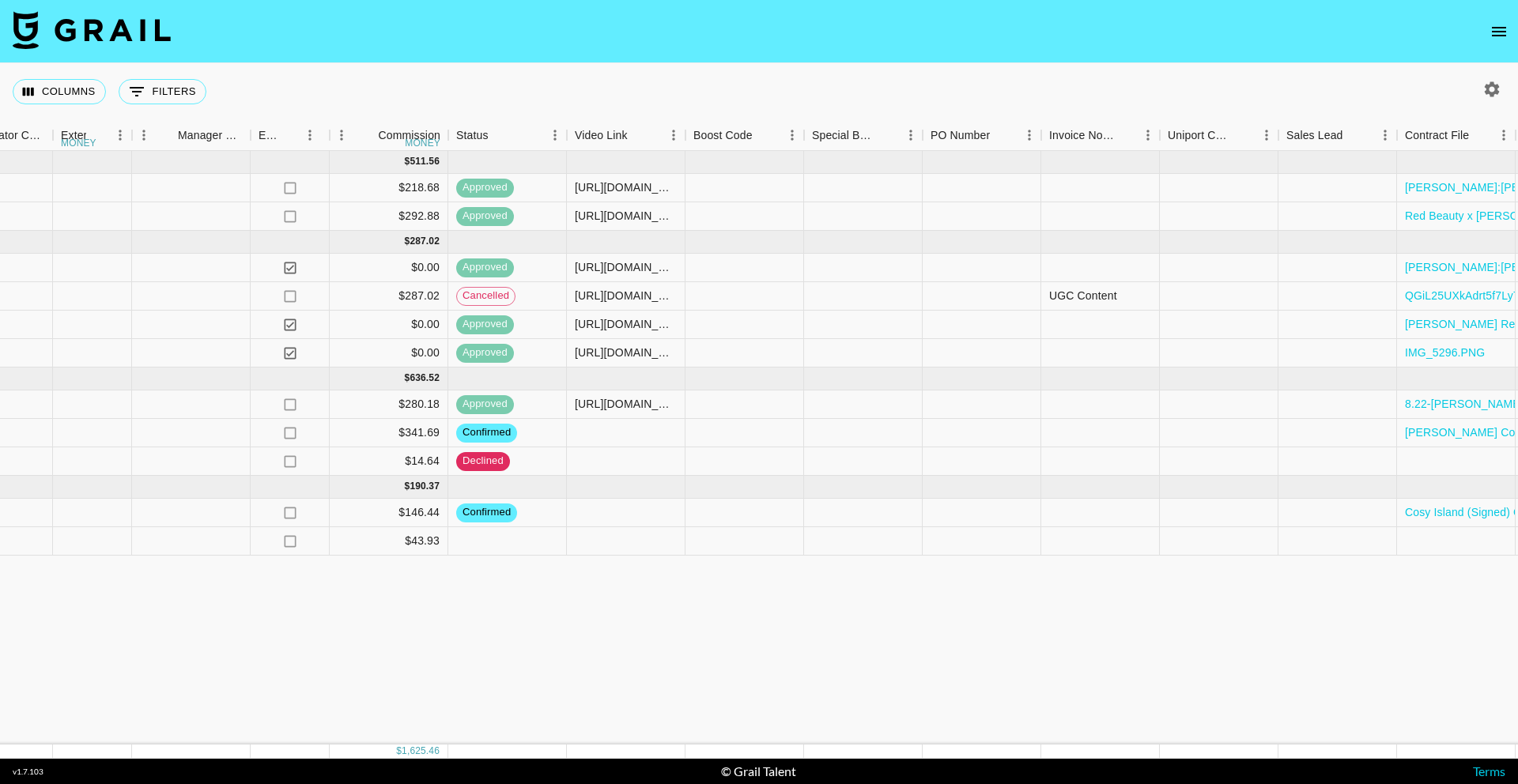
click at [1495, 26] on icon "open drawer" at bounding box center [1499, 32] width 19 height 19
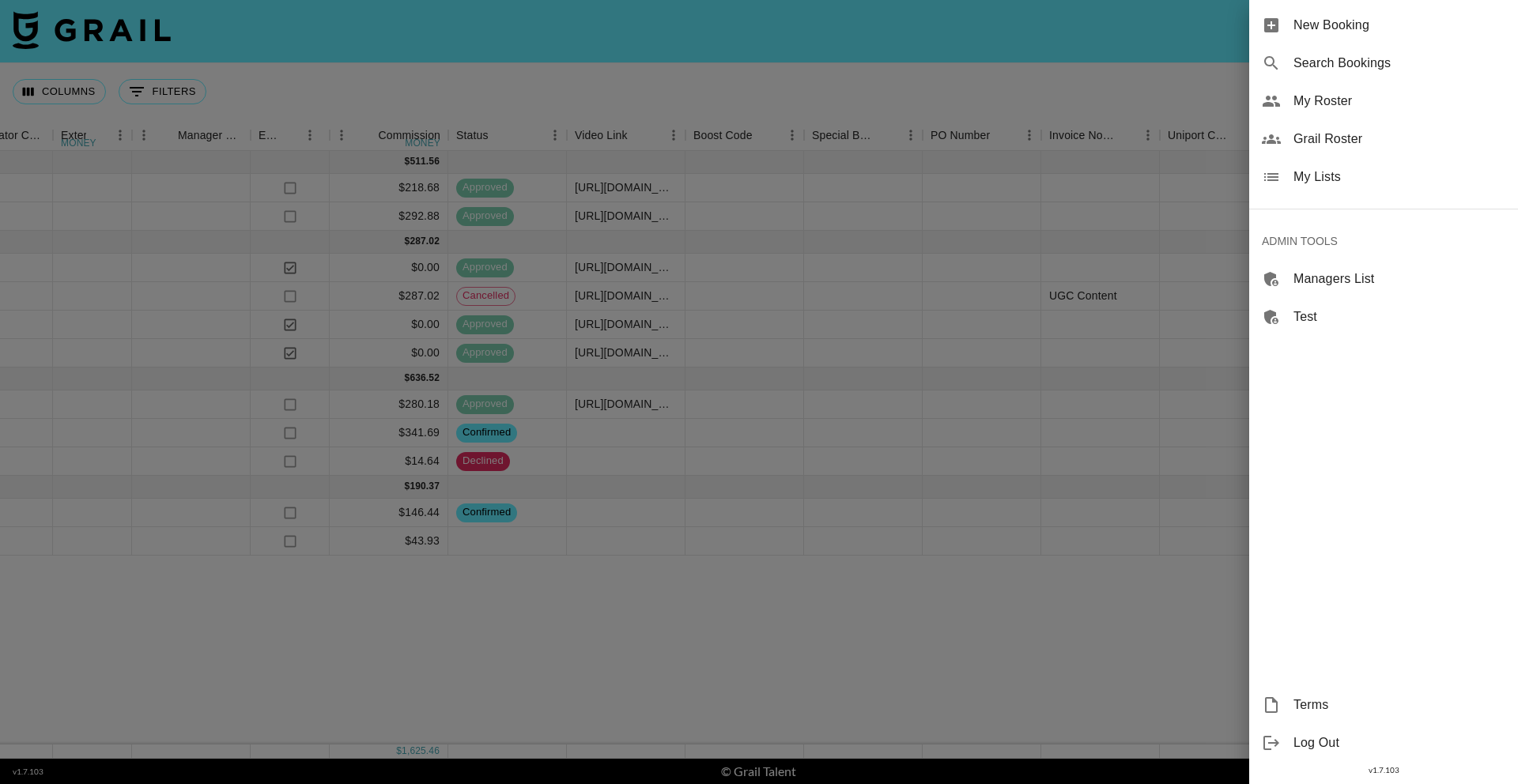
click at [1423, 167] on span "My Lists" at bounding box center [1399, 177] width 212 height 19
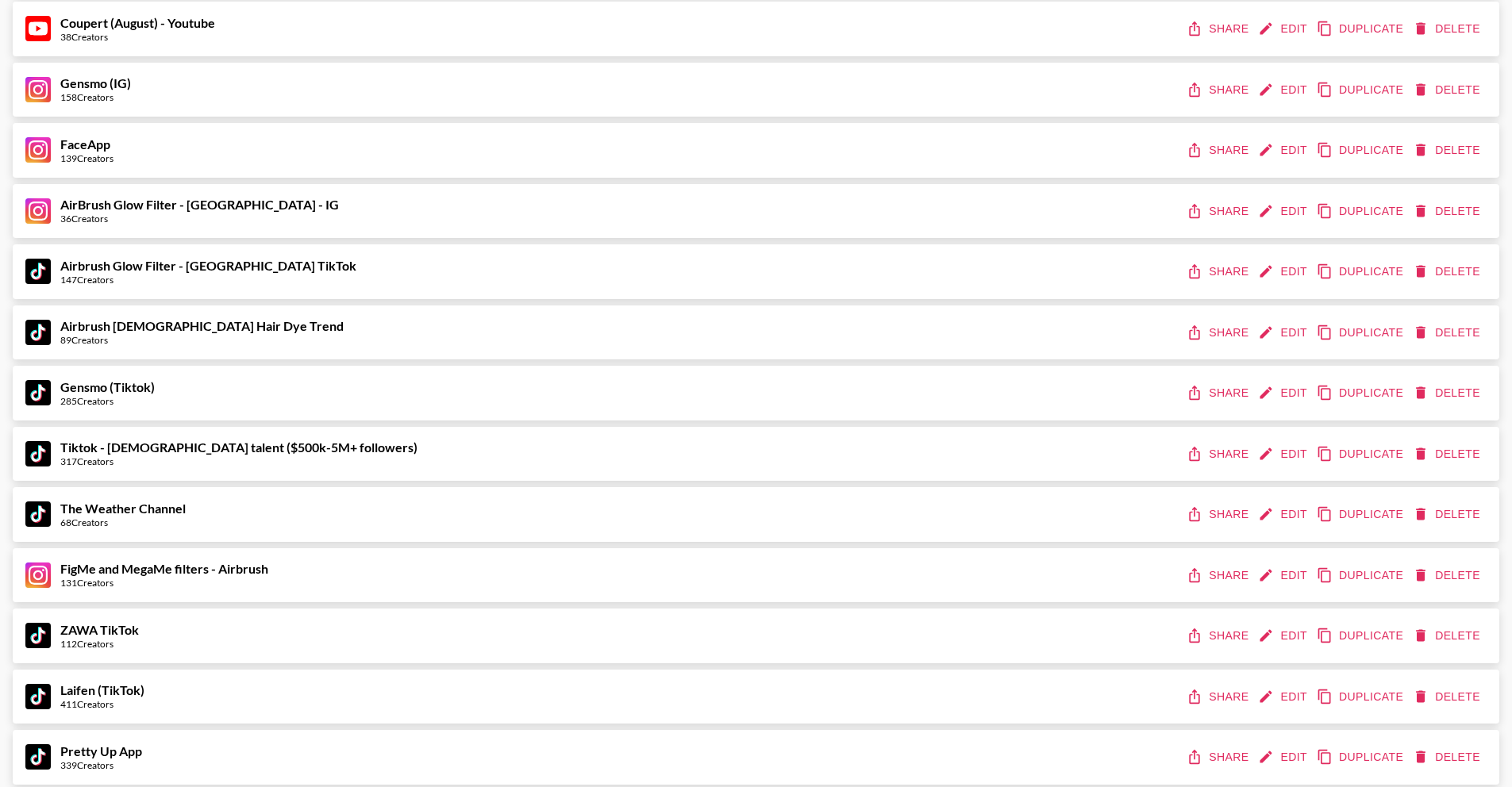
scroll to position [1656, 0]
